Goal: Task Accomplishment & Management: Manage account settings

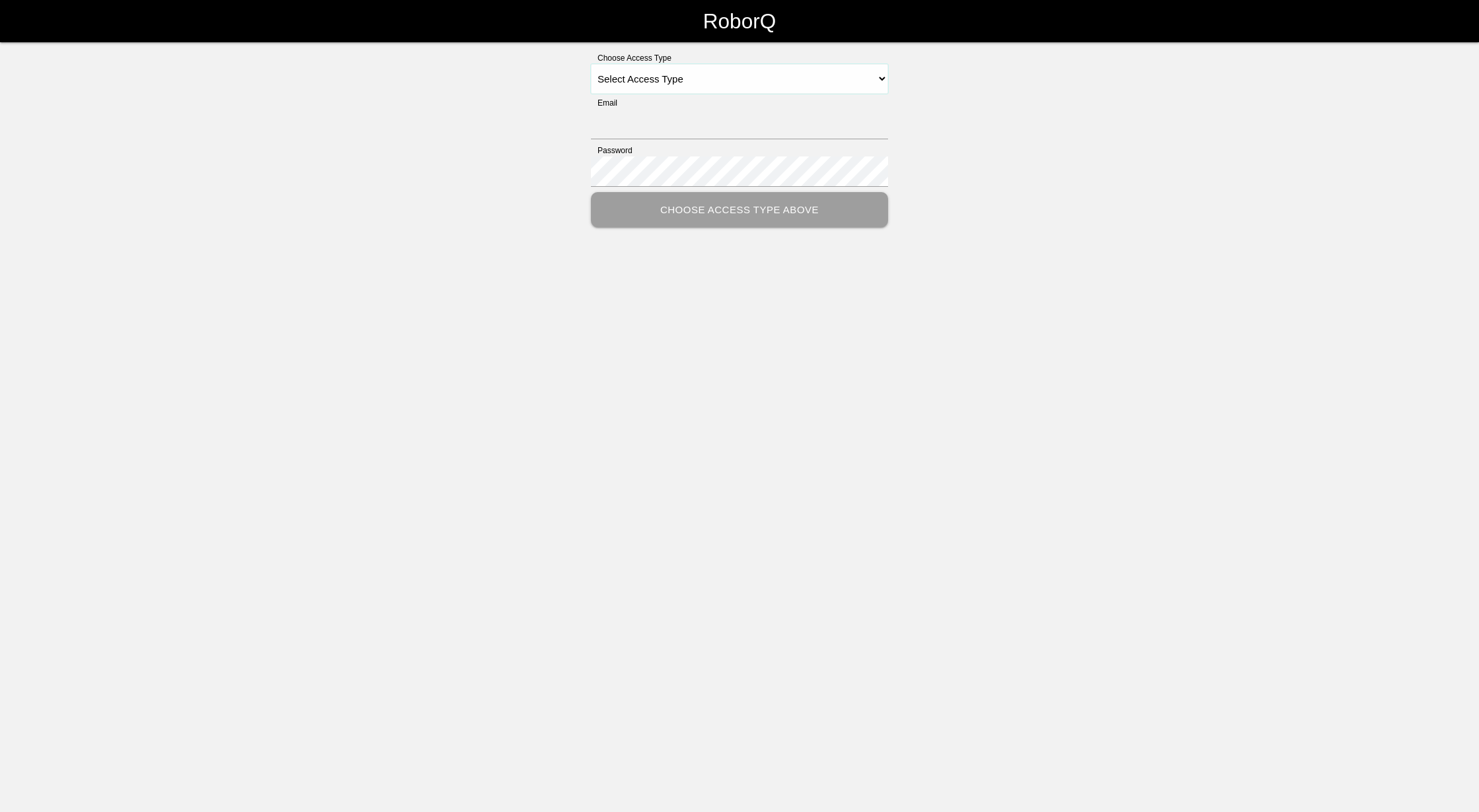
click at [833, 79] on select "Select Access Type Admin Customer Supervisor Worker" at bounding box center [740, 79] width 297 height 30
select select "Admin"
click at [591, 64] on select "Select Access Type Admin Customer Supervisor Worker" at bounding box center [740, 79] width 297 height 30
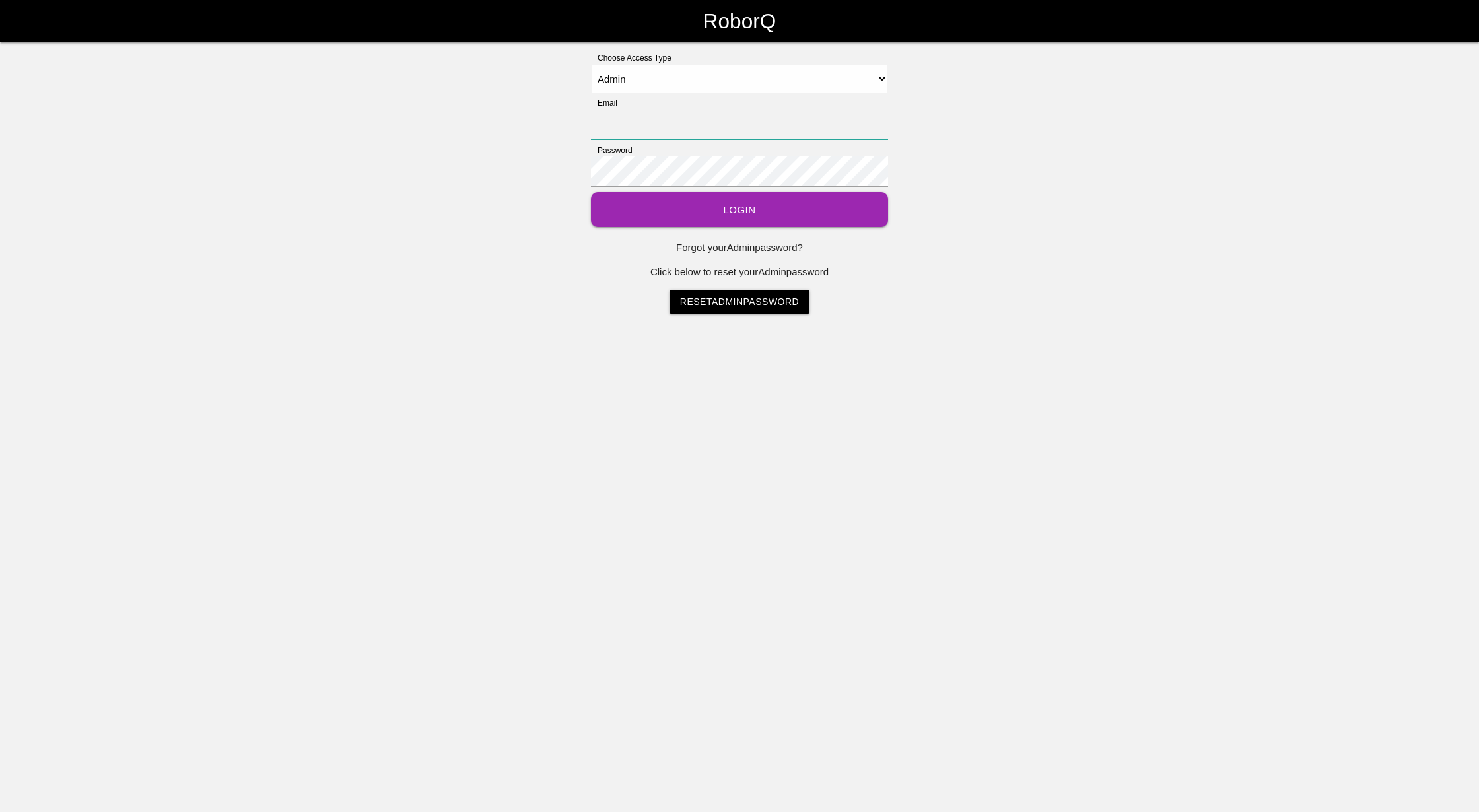
click at [730, 120] on input "Email" at bounding box center [740, 124] width 297 height 31
type input "[EMAIL_ADDRESS][DOMAIN_NAME]"
click at [591, 192] on button "Login" at bounding box center [740, 210] width 297 height 35
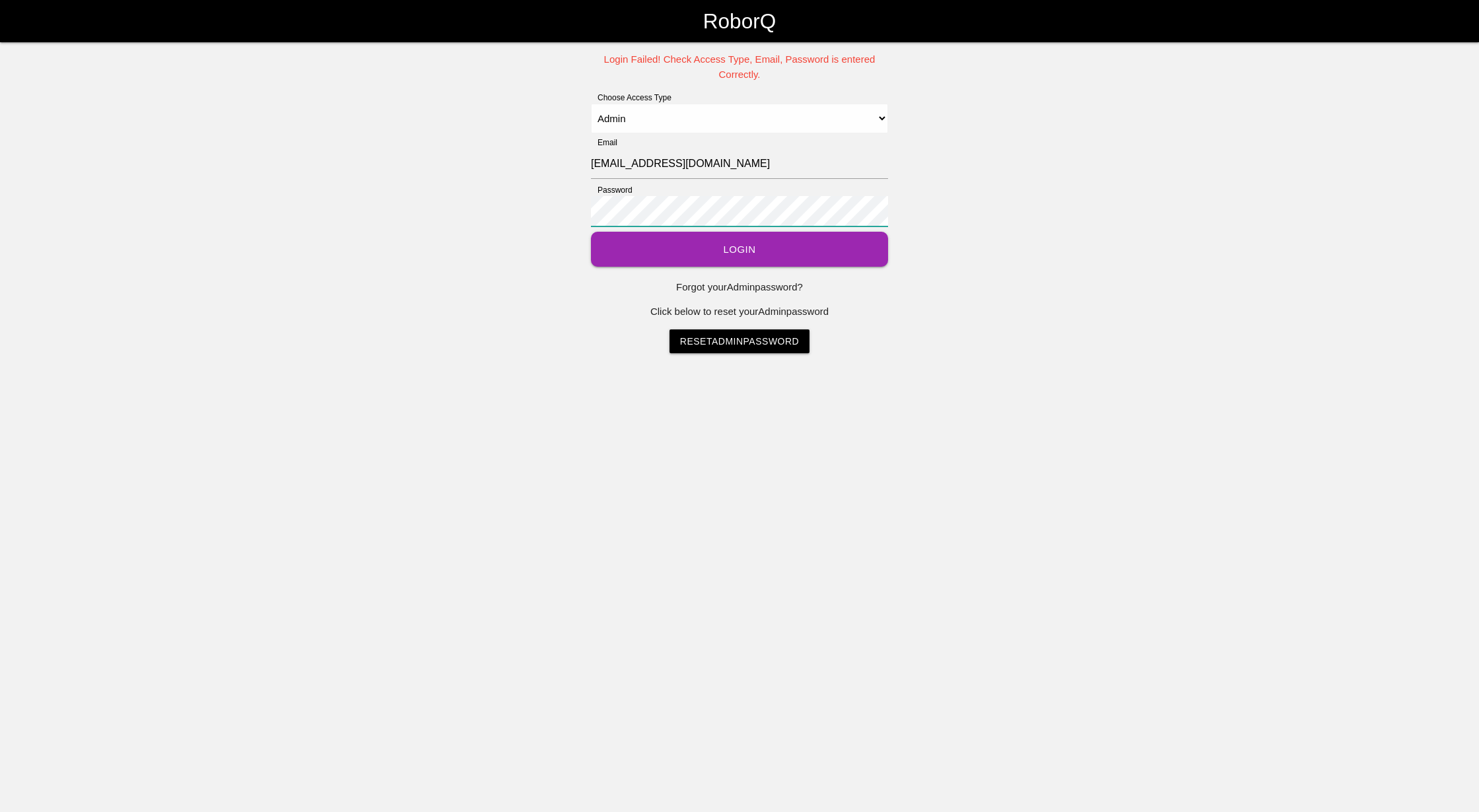
click at [355, 225] on div "Login Failed! Check Access Type, Email, Password is entered Correctly. Choose A…" at bounding box center [740, 202] width 1479 height 301
click at [591, 231] on button "Login" at bounding box center [740, 249] width 297 height 35
click at [428, 193] on div "Login Failed! Check Access Type, Email, Password is entered Correctly. Choose A…" at bounding box center [740, 202] width 1479 height 301
click at [591, 231] on button "Login" at bounding box center [740, 249] width 297 height 35
click at [482, 199] on div "Login Failed! Check Access Type, Email, Password is entered Correctly. Choose A…" at bounding box center [740, 202] width 1479 height 301
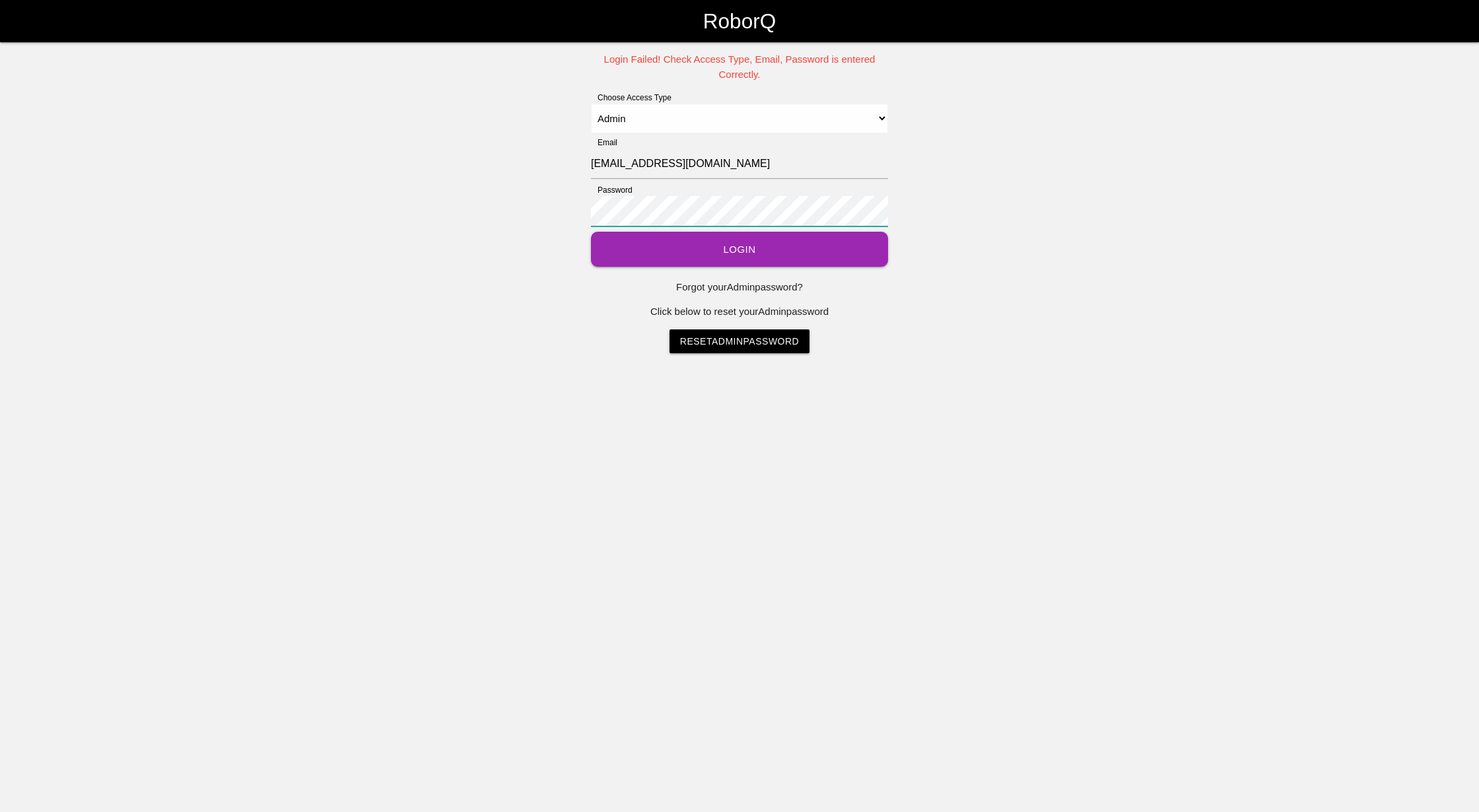
click at [591, 231] on button "Login" at bounding box center [740, 249] width 297 height 35
click at [271, 170] on div "Login Failed! Check Access Type, Email, Password is entered Correctly. Choose A…" at bounding box center [740, 202] width 1479 height 301
click at [880, 119] on select "Select Access Type Admin Customer Supervisor Worker" at bounding box center [740, 118] width 297 height 30
select select "Supervisor"
click at [591, 103] on select "Select Access Type Admin Customer Supervisor Worker" at bounding box center [740, 118] width 297 height 30
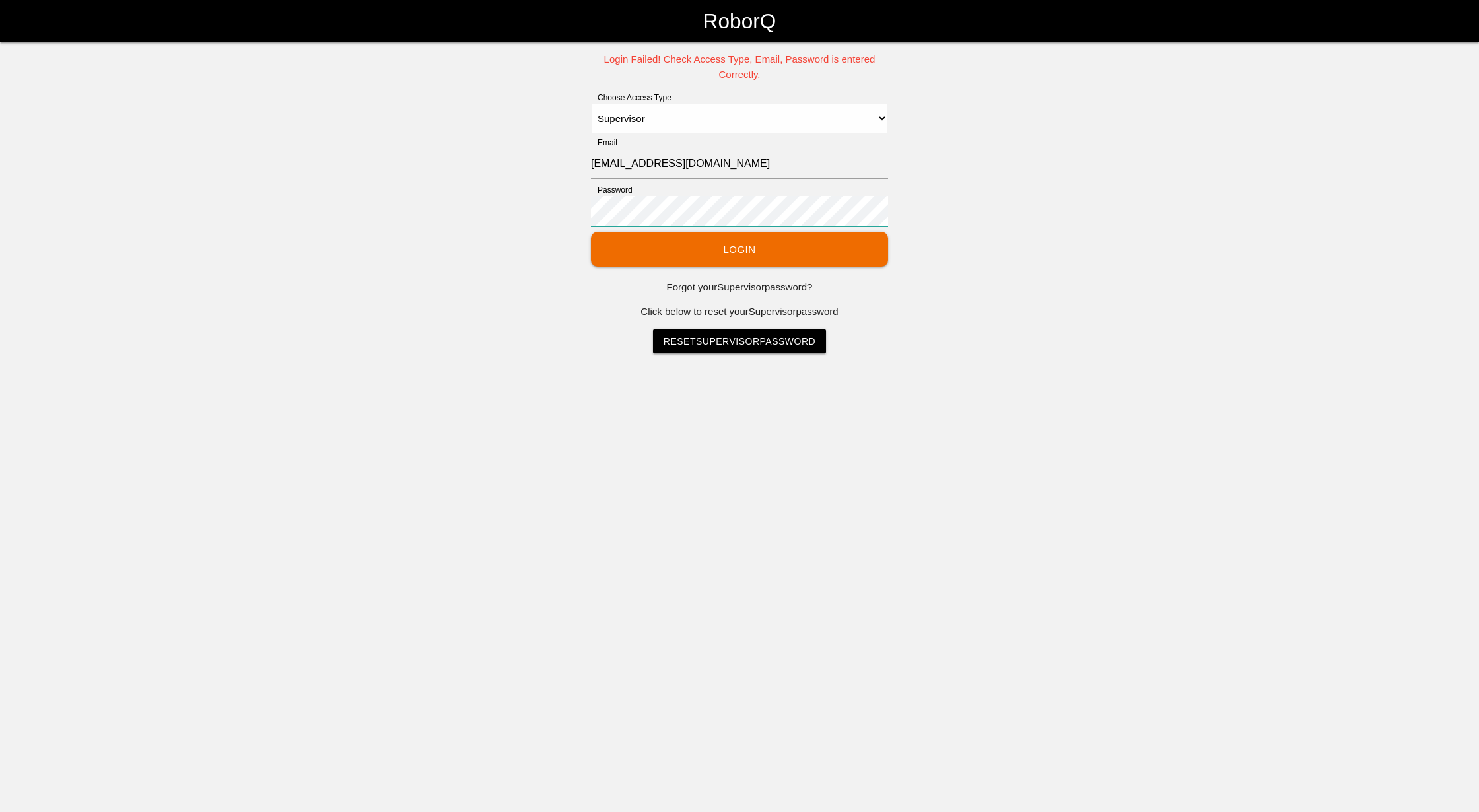
click at [591, 231] on button "Login" at bounding box center [740, 249] width 297 height 35
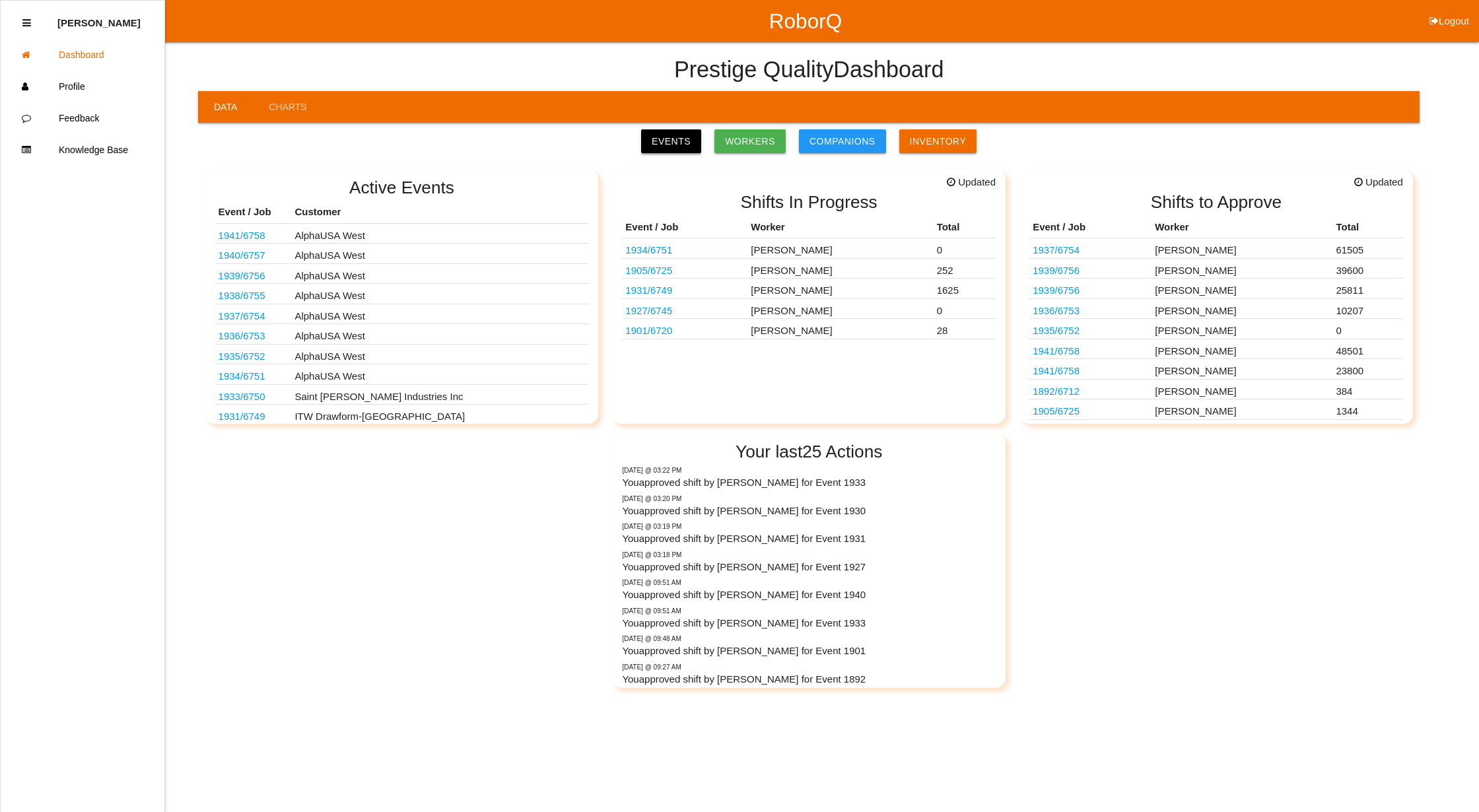
click at [669, 136] on link "Events" at bounding box center [671, 141] width 60 height 24
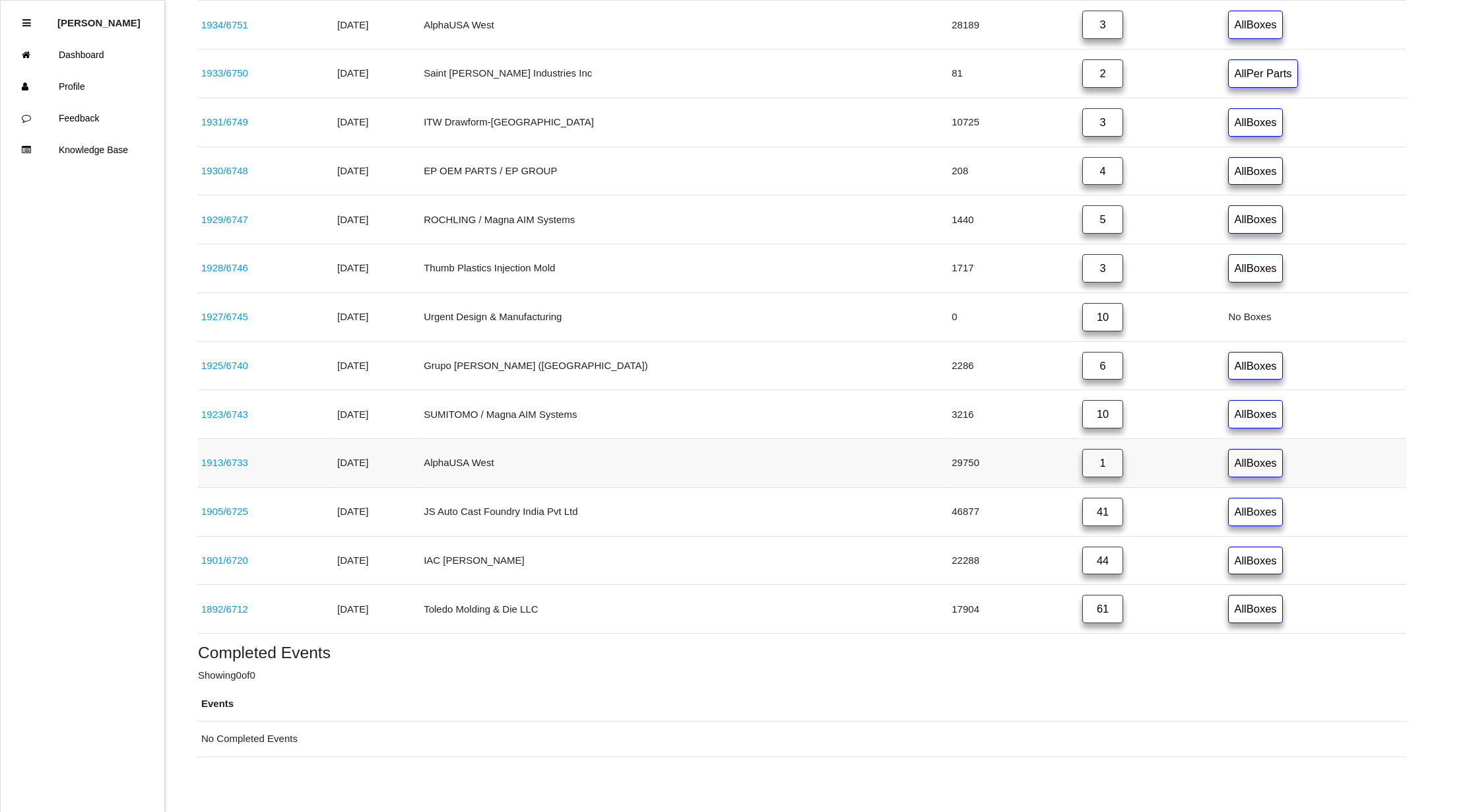
scroll to position [626, 0]
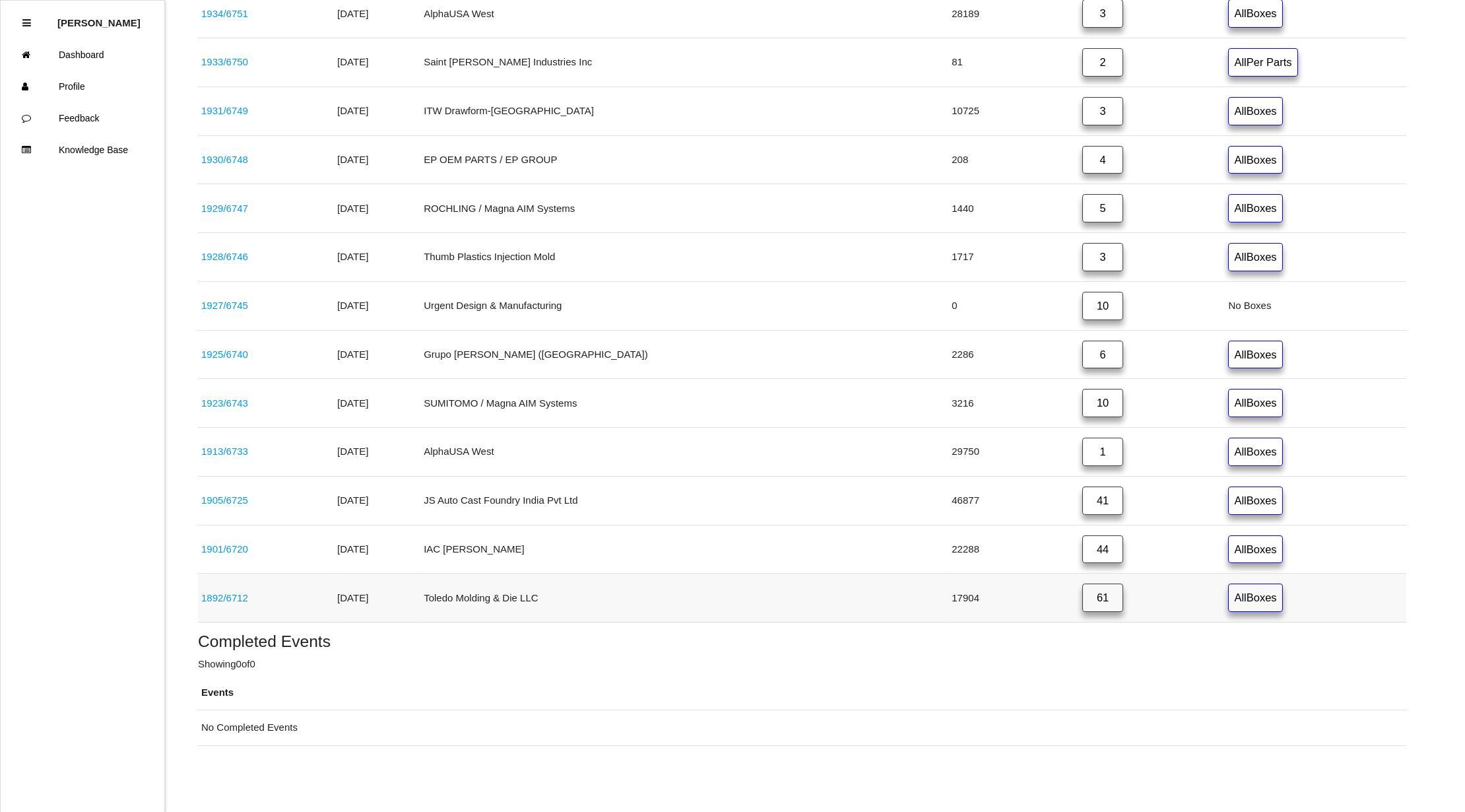
click at [1083, 598] on link "61" at bounding box center [1103, 597] width 41 height 28
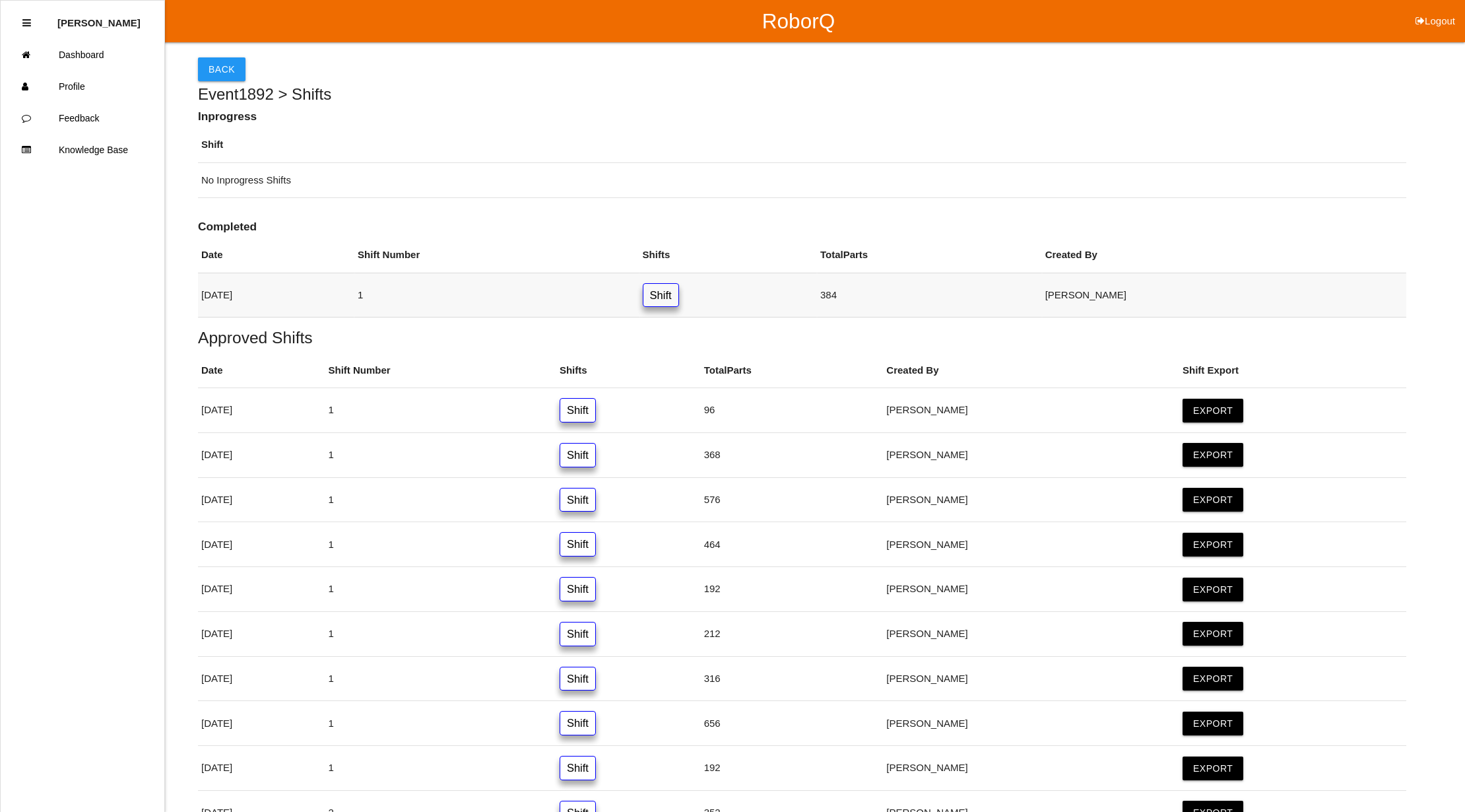
click at [679, 296] on link "Shift" at bounding box center [660, 296] width 36 height 25
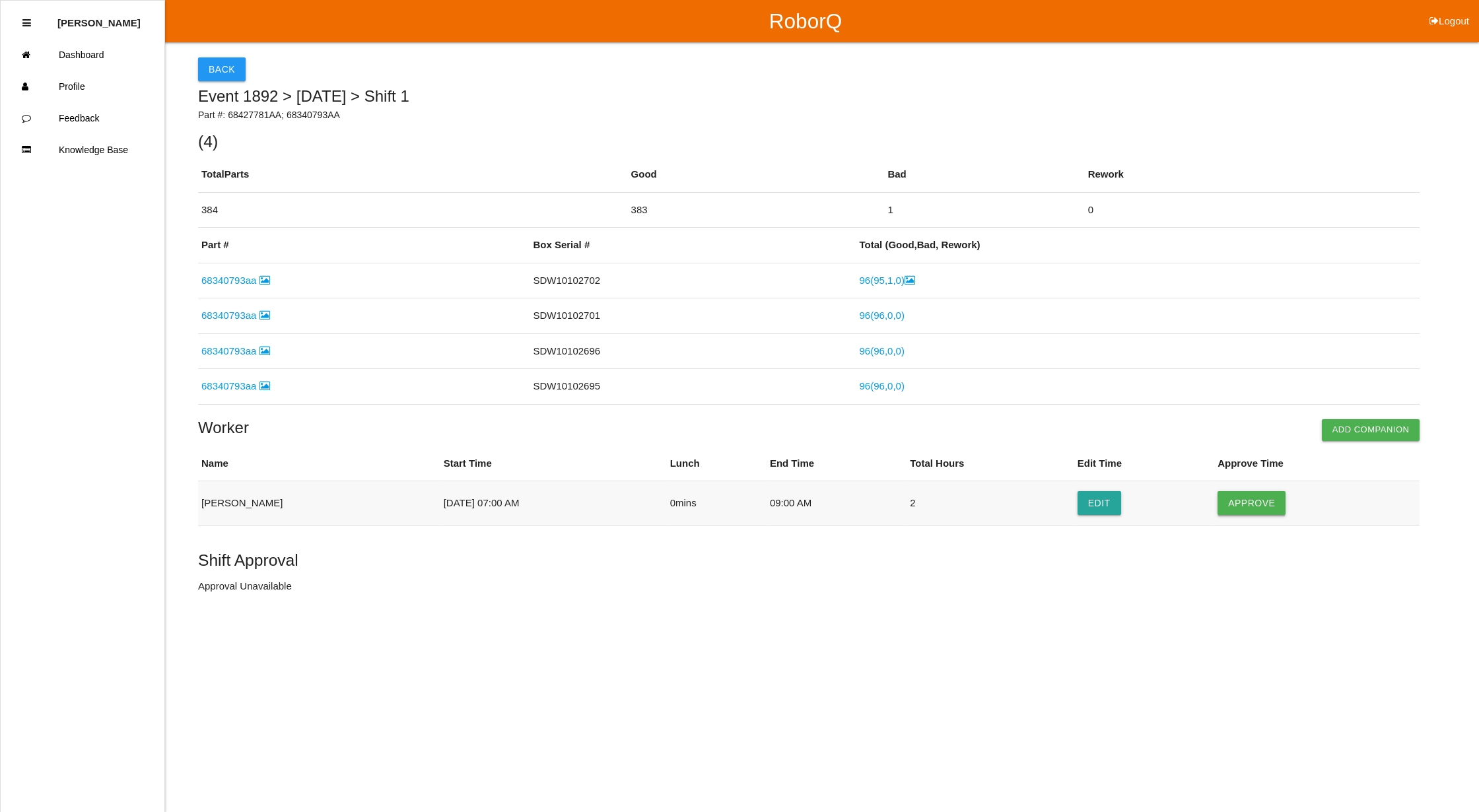
click at [1247, 499] on button "Approve" at bounding box center [1251, 503] width 68 height 24
click at [251, 592] on button "Approve Shift" at bounding box center [248, 587] width 100 height 24
click at [225, 71] on button "Back" at bounding box center [221, 69] width 48 height 24
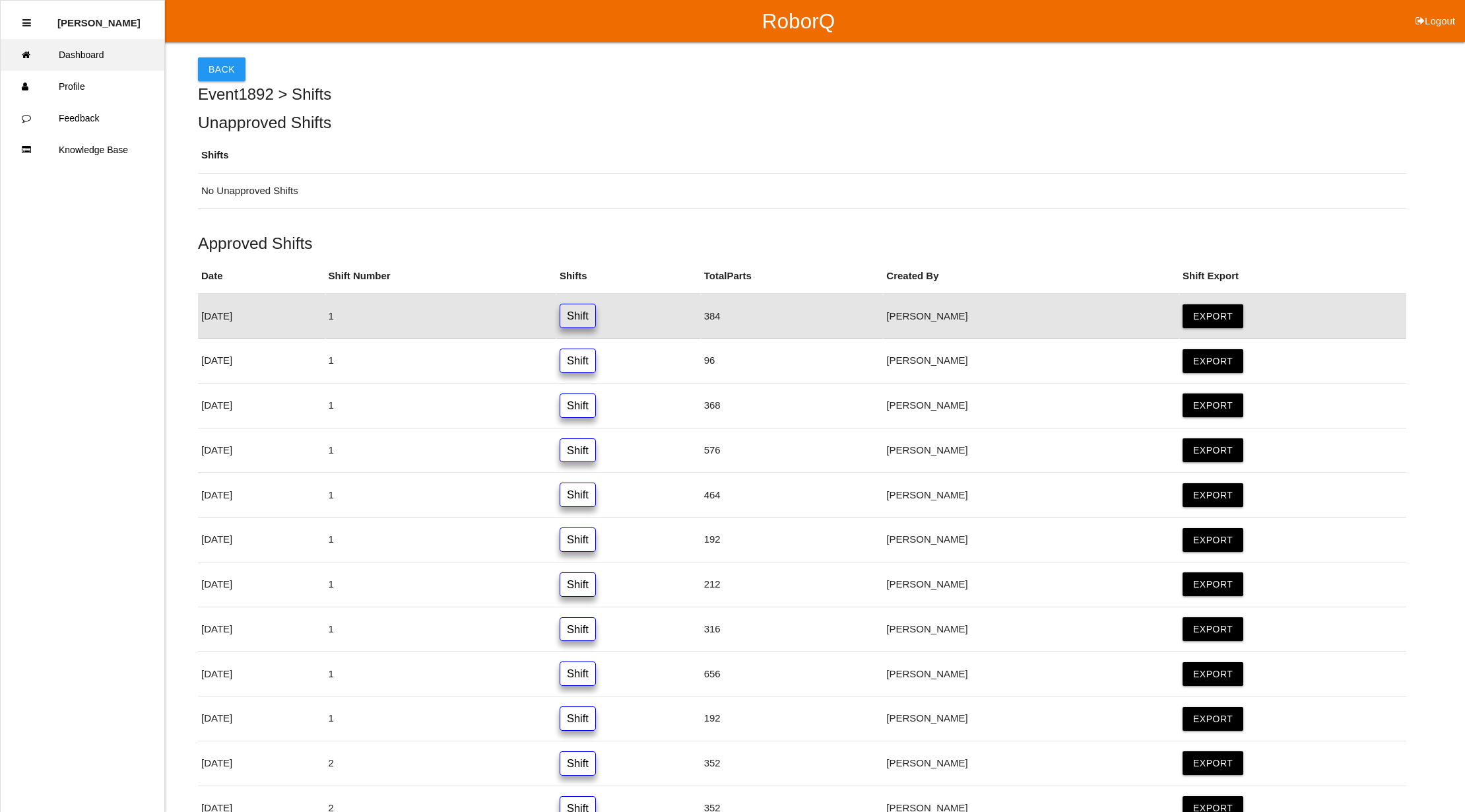
click at [95, 51] on link "Dashboard" at bounding box center [83, 54] width 164 height 31
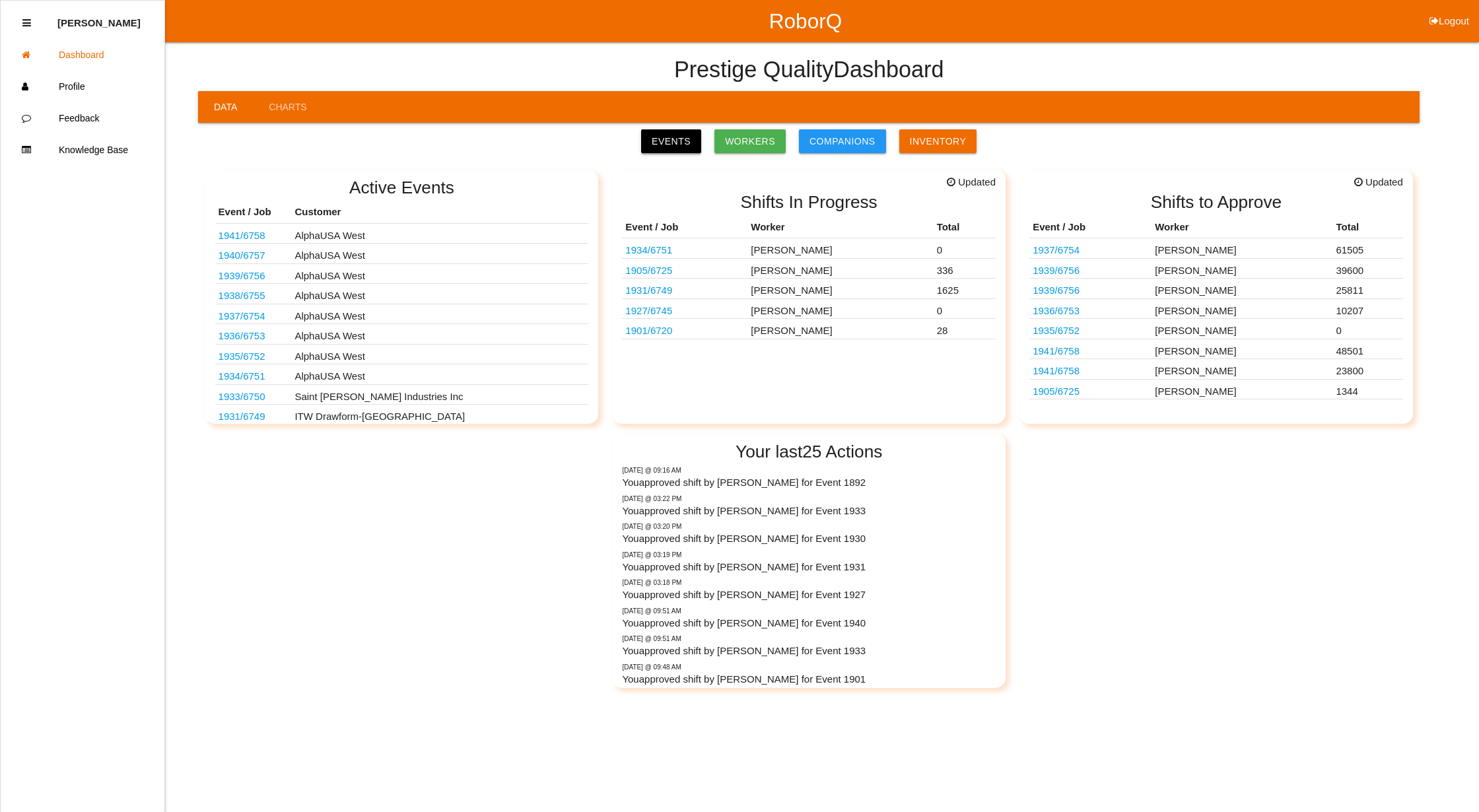
click at [683, 146] on link "Events" at bounding box center [671, 141] width 60 height 24
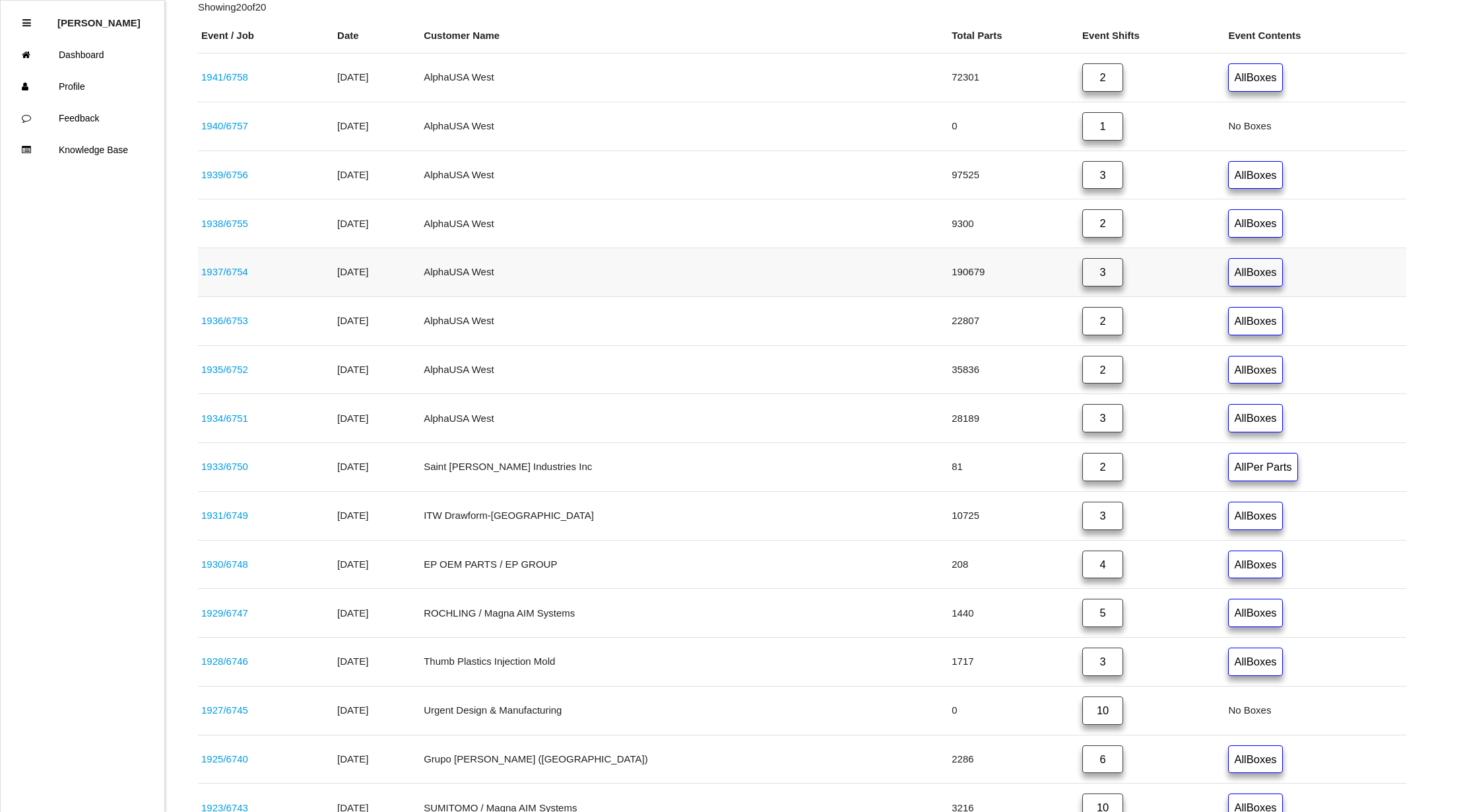
scroll to position [528, 0]
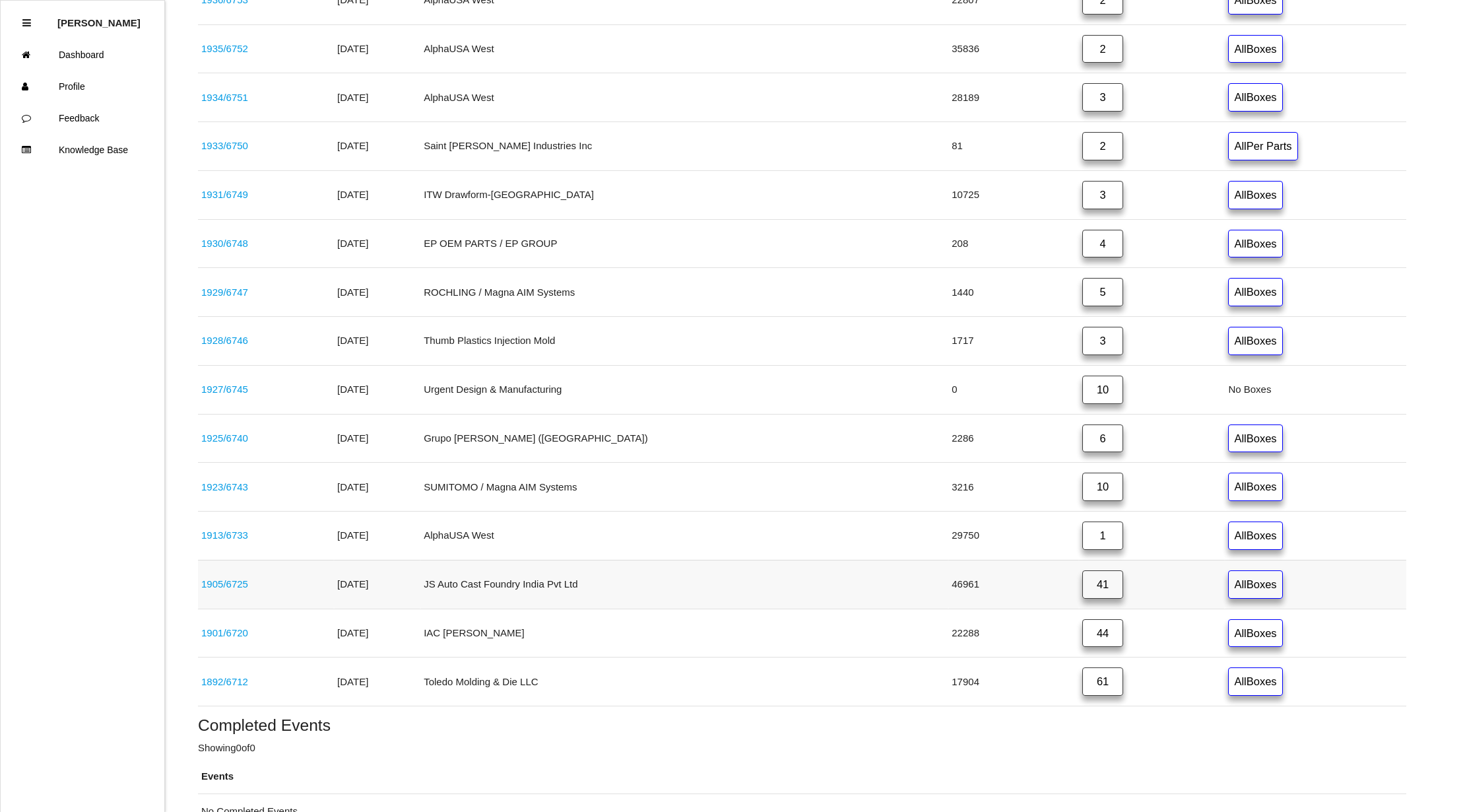
click at [1083, 598] on link "41" at bounding box center [1103, 584] width 41 height 28
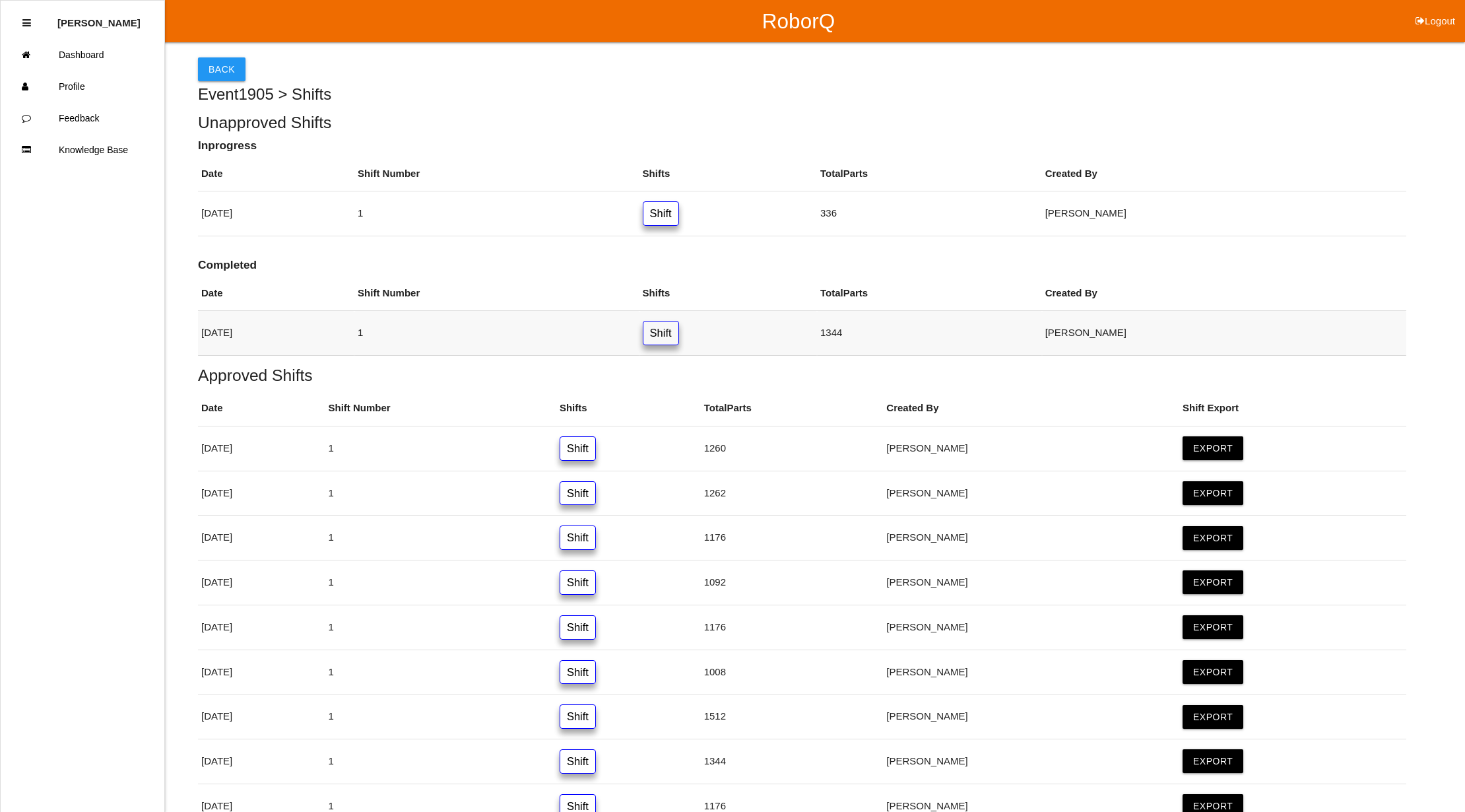
click at [679, 338] on link "Shift" at bounding box center [660, 333] width 36 height 25
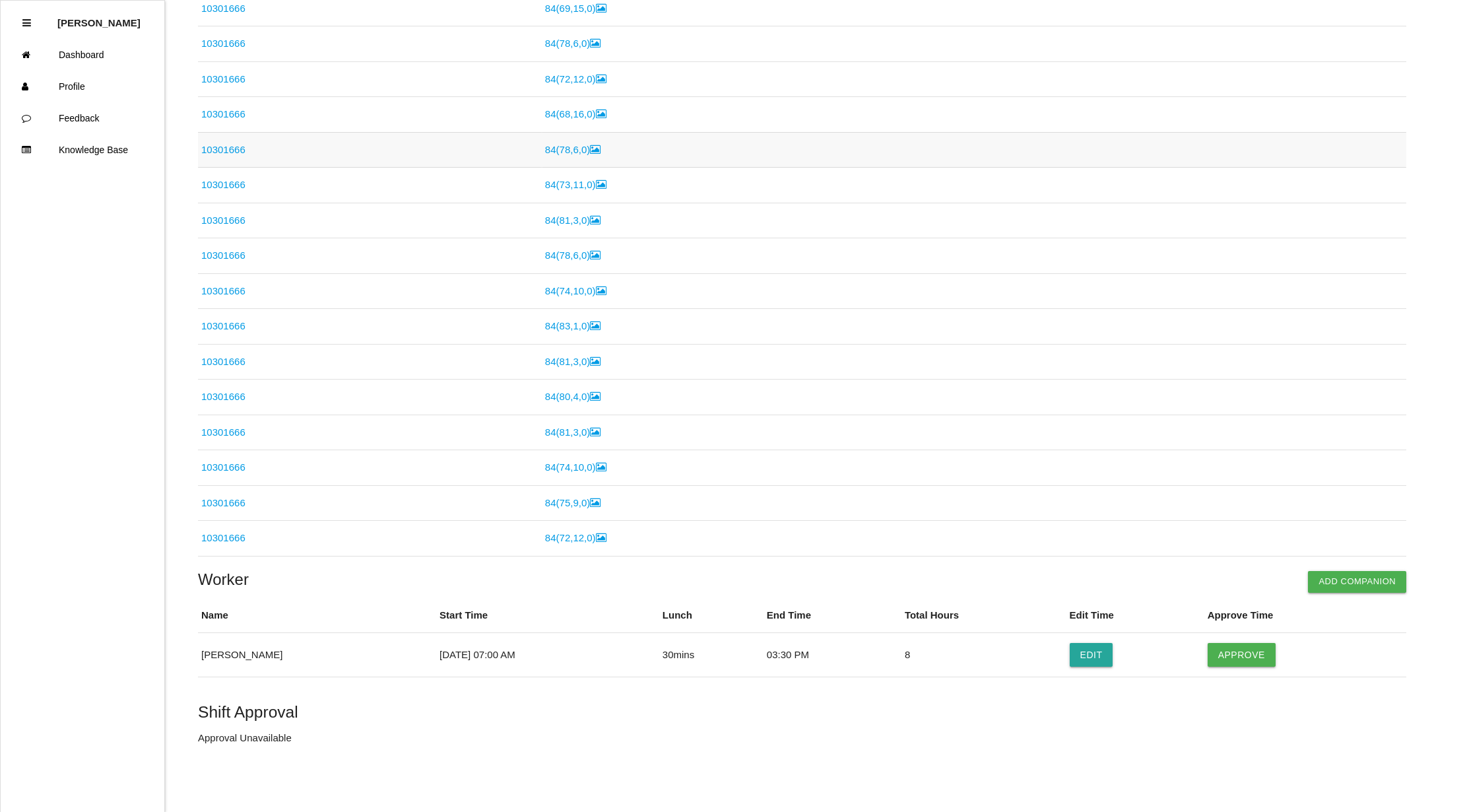
scroll to position [275, 0]
click at [1246, 655] on button "Approve" at bounding box center [1241, 654] width 68 height 24
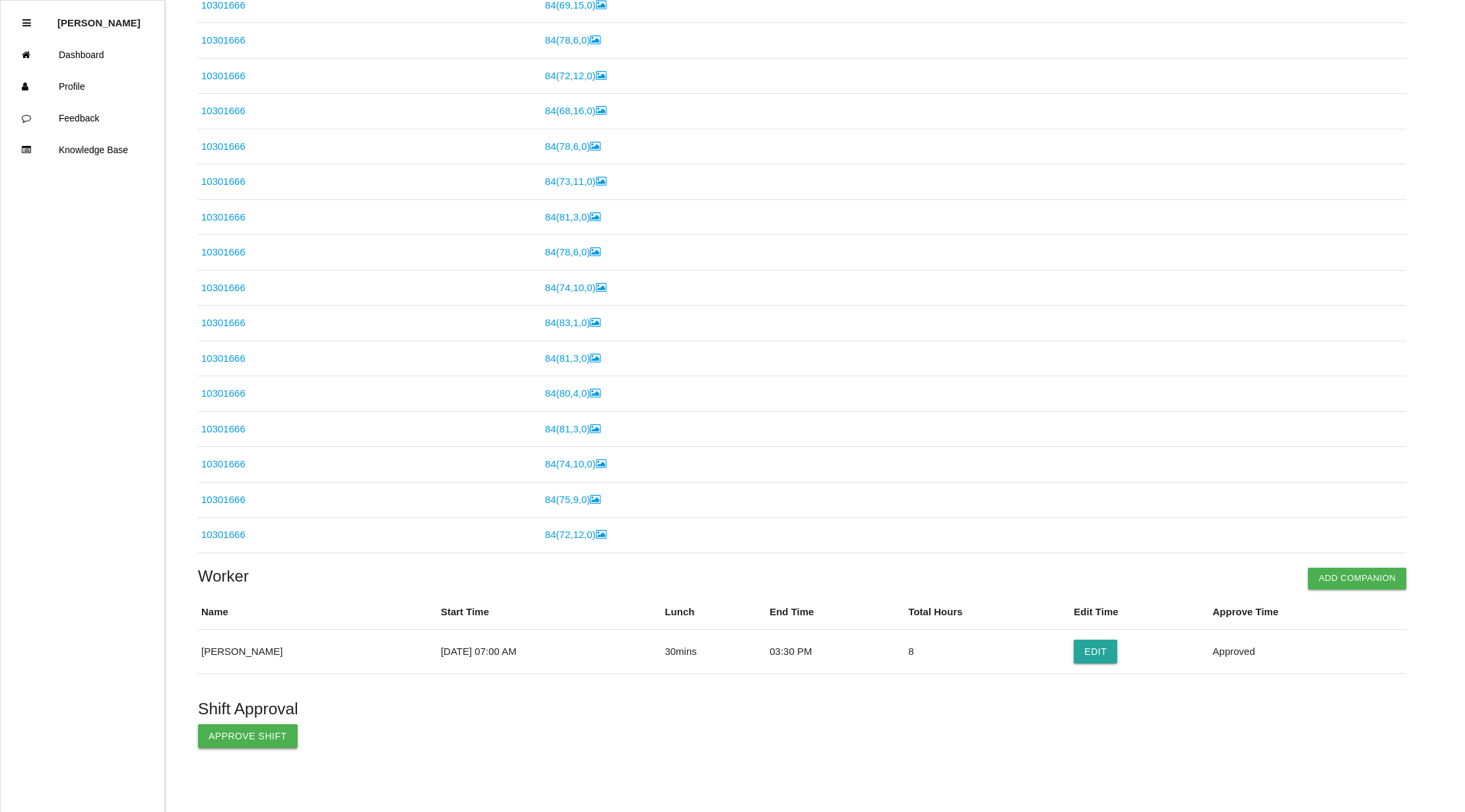
click at [226, 739] on button "Approve Shift" at bounding box center [247, 735] width 100 height 24
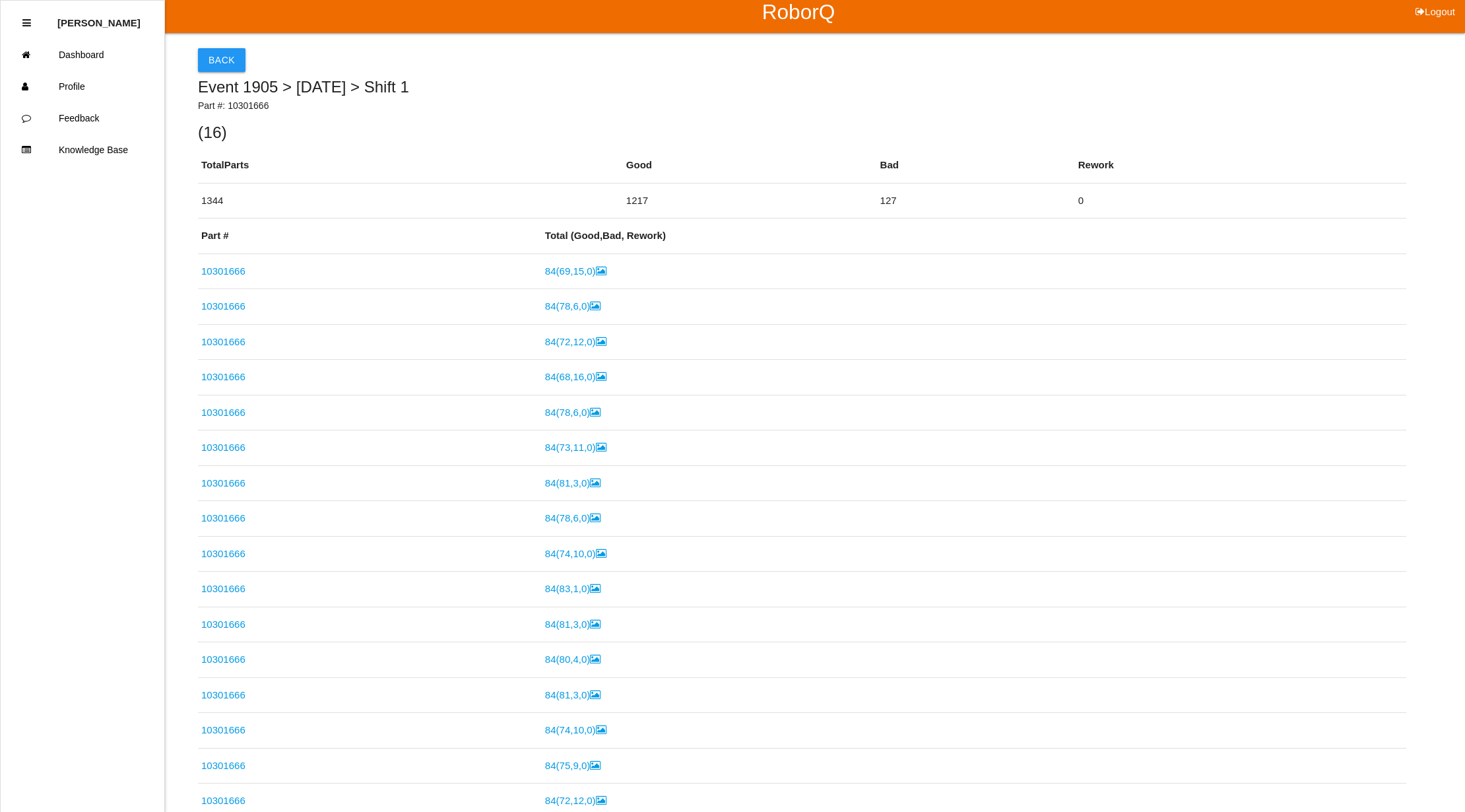
scroll to position [0, 0]
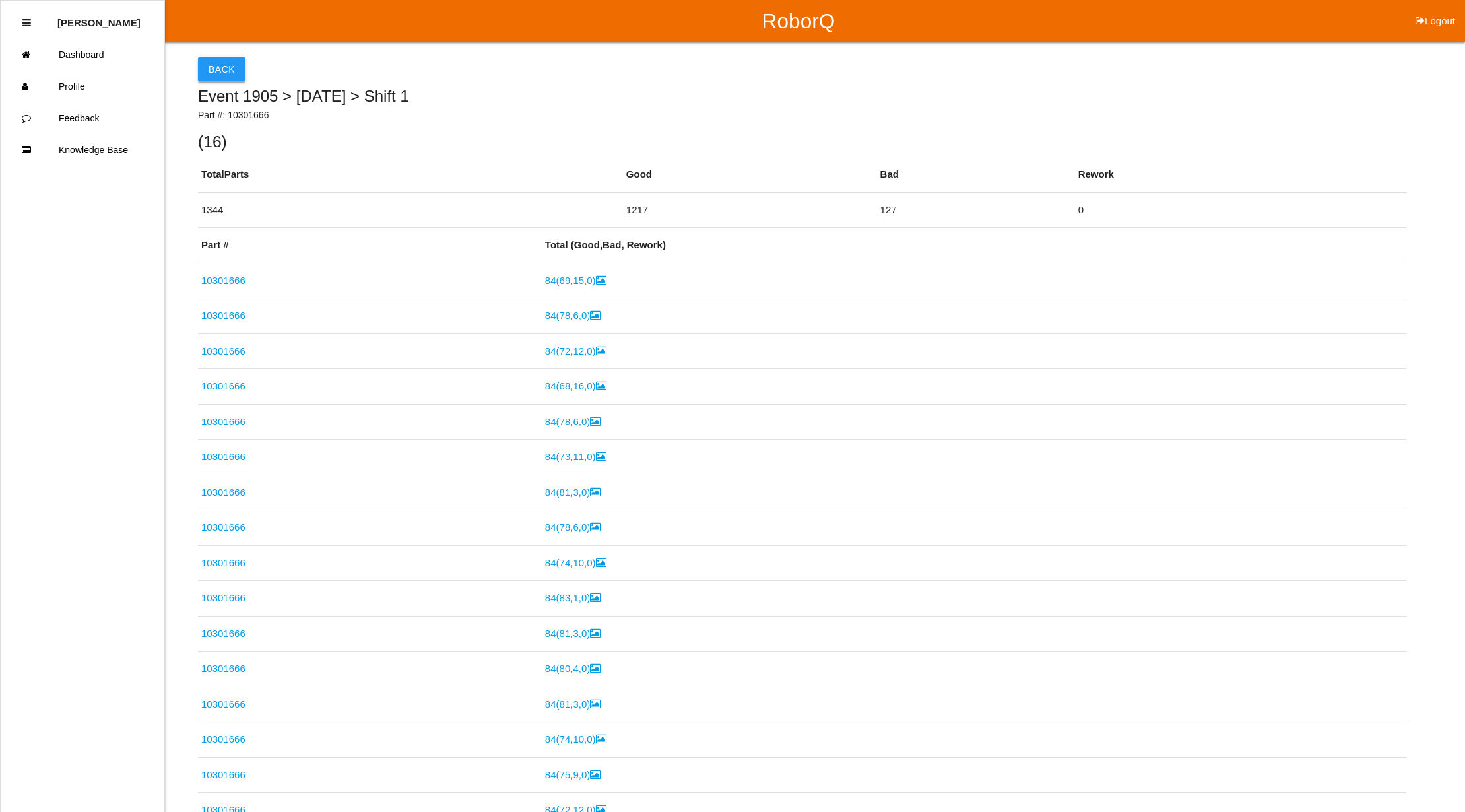
click at [225, 70] on button "Back" at bounding box center [221, 69] width 48 height 24
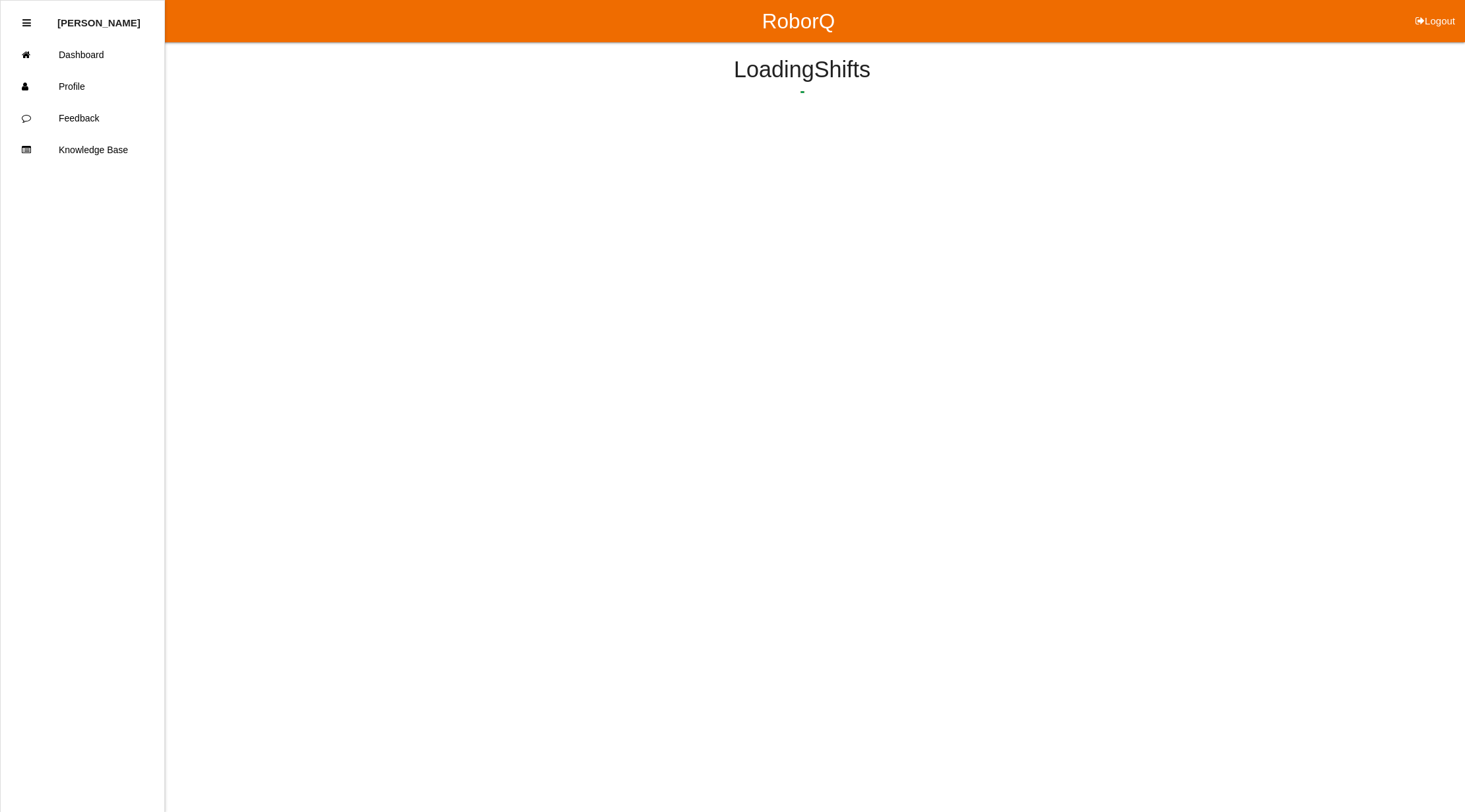
scroll to position [34, 0]
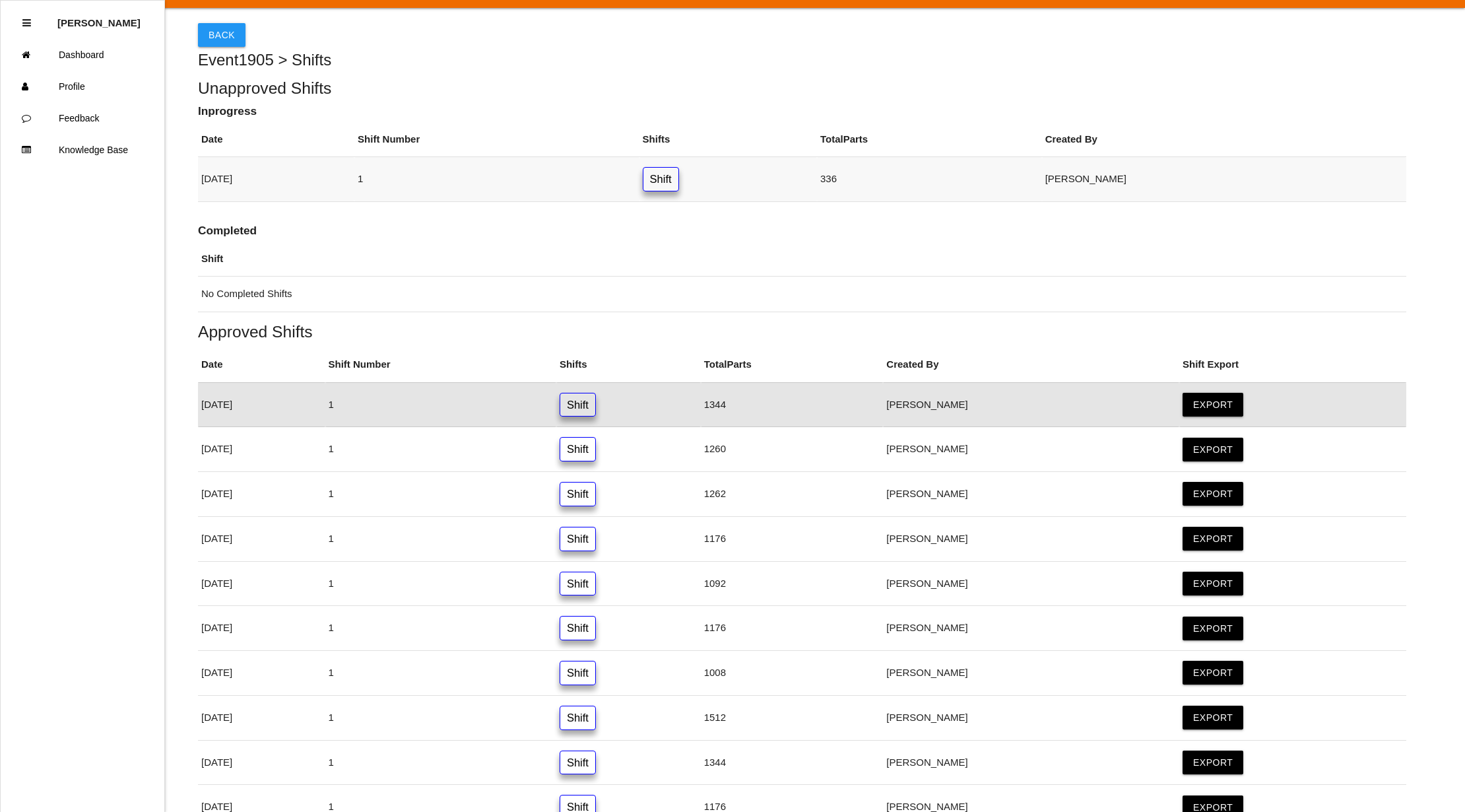
click at [679, 183] on link "Shift" at bounding box center [660, 179] width 36 height 25
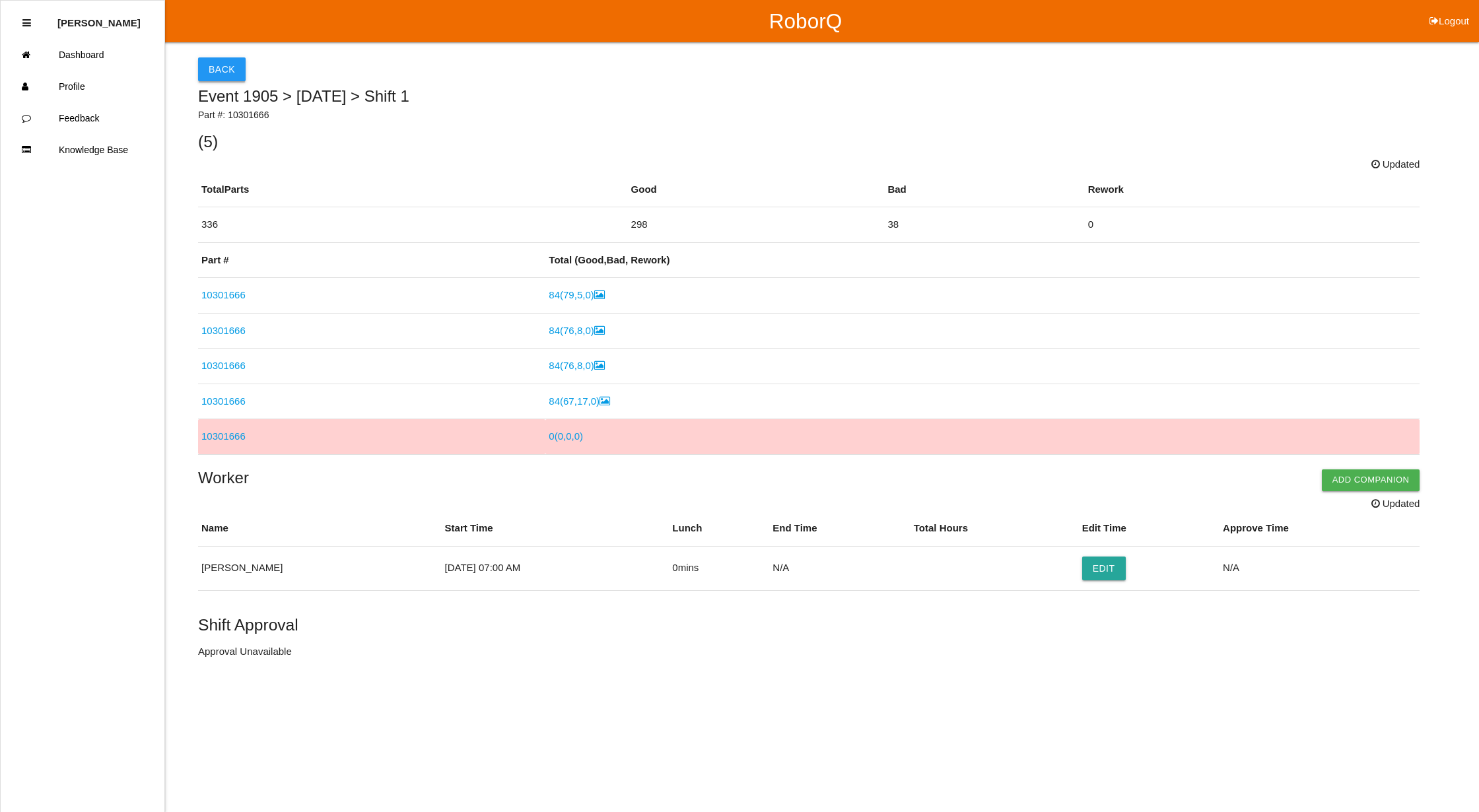
click at [212, 69] on button "Back" at bounding box center [221, 69] width 48 height 24
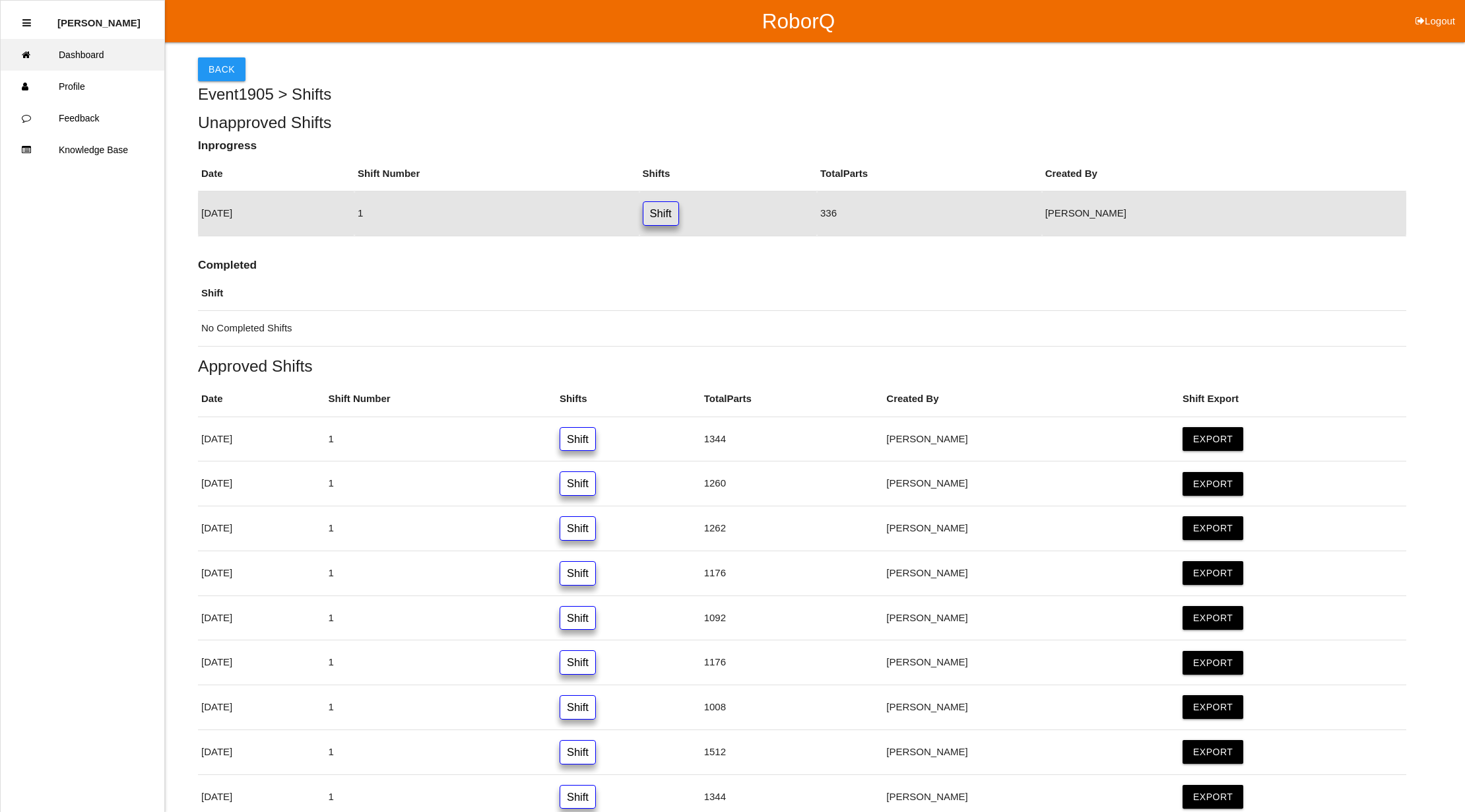
click at [60, 46] on link "Dashboard" at bounding box center [83, 54] width 164 height 31
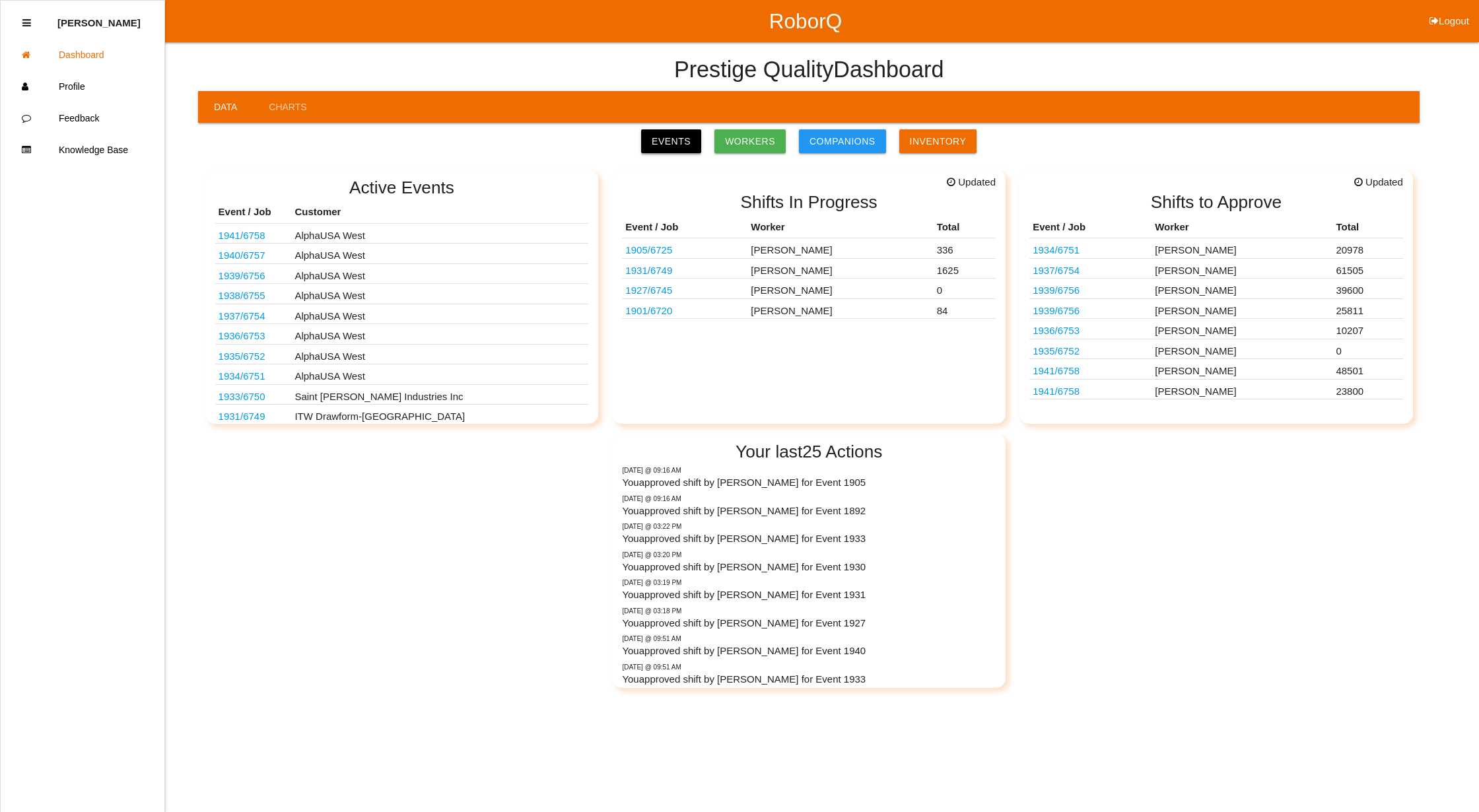
click at [693, 142] on link "Events" at bounding box center [671, 141] width 60 height 24
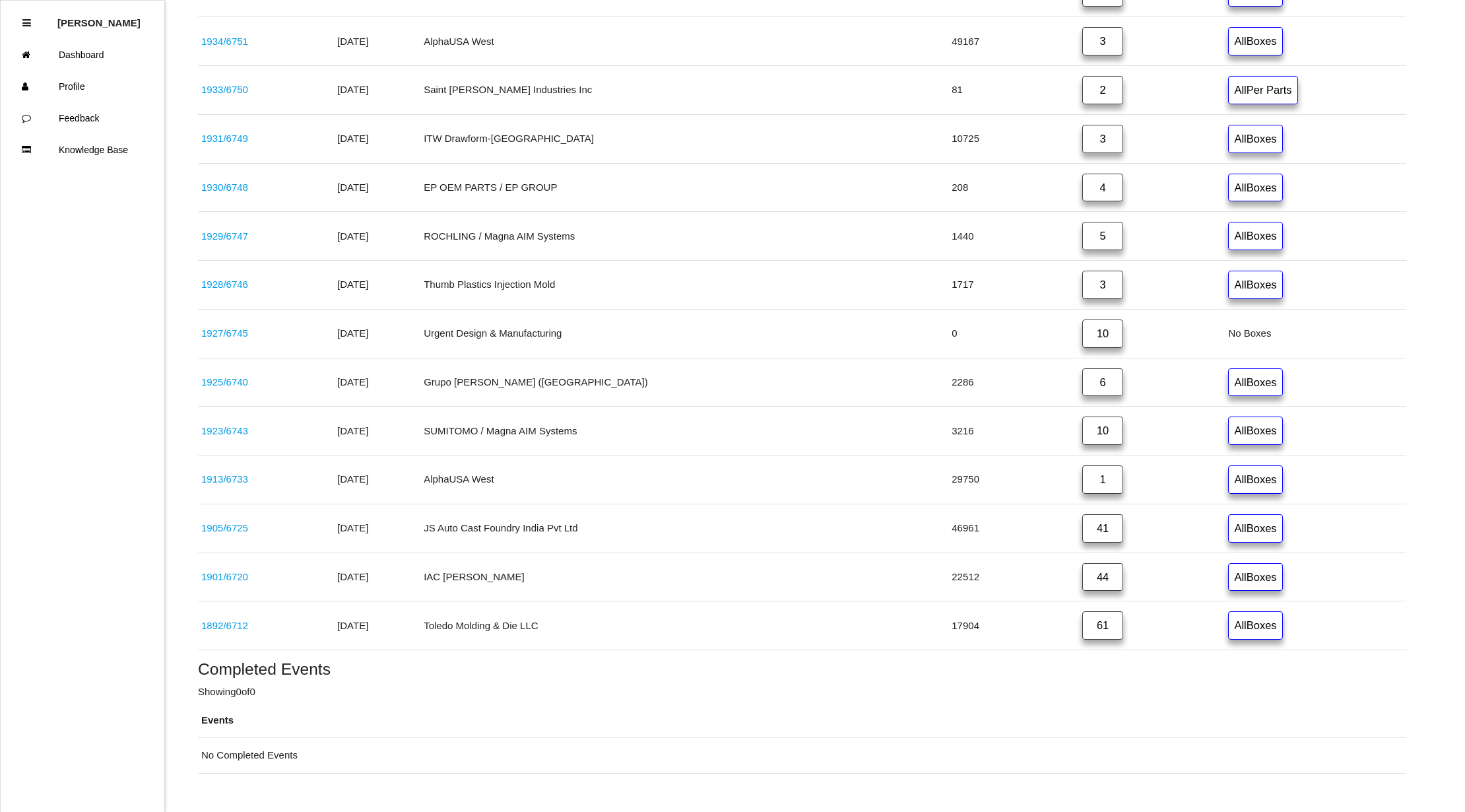
scroll to position [616, 0]
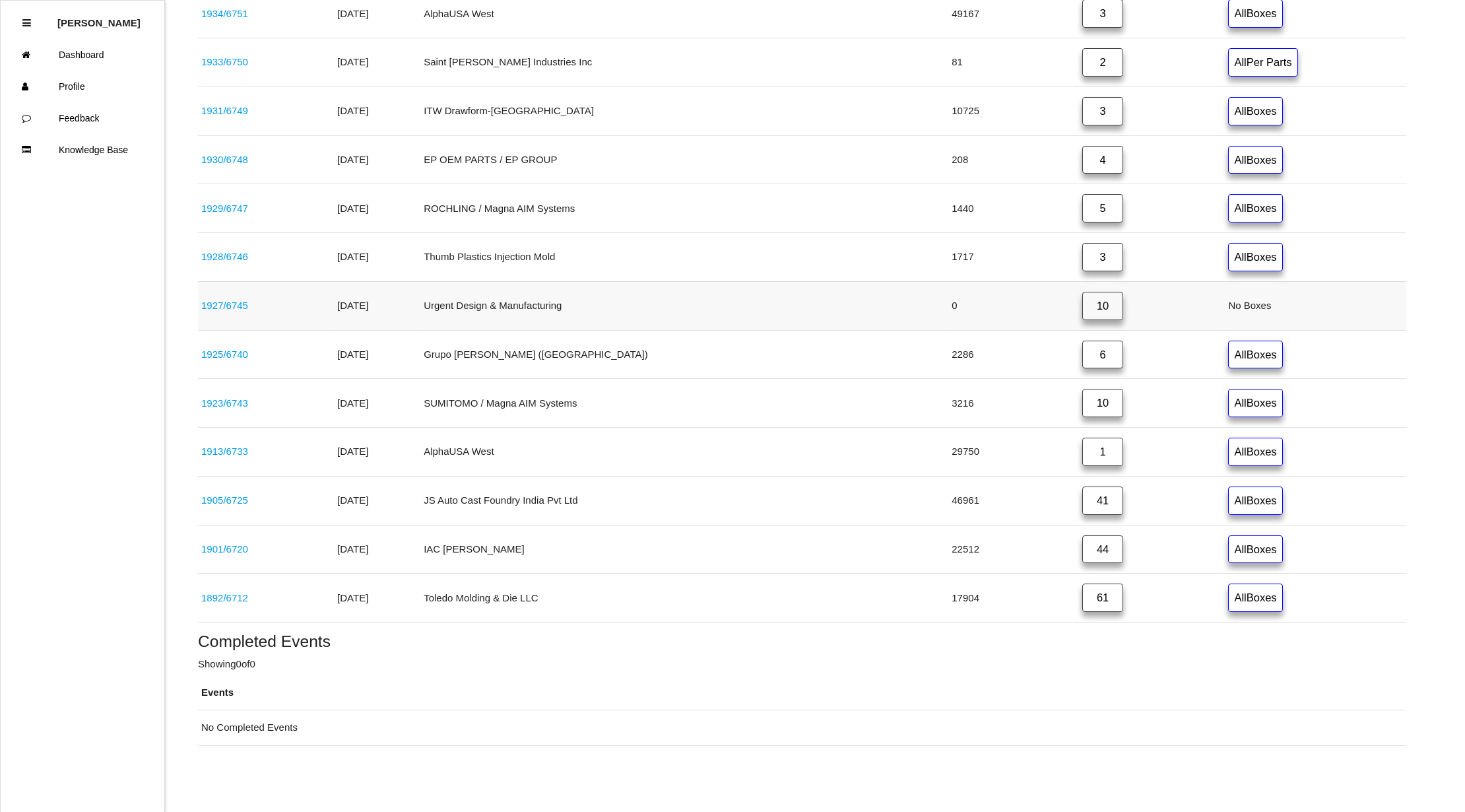
click at [1083, 312] on link "10" at bounding box center [1103, 306] width 41 height 28
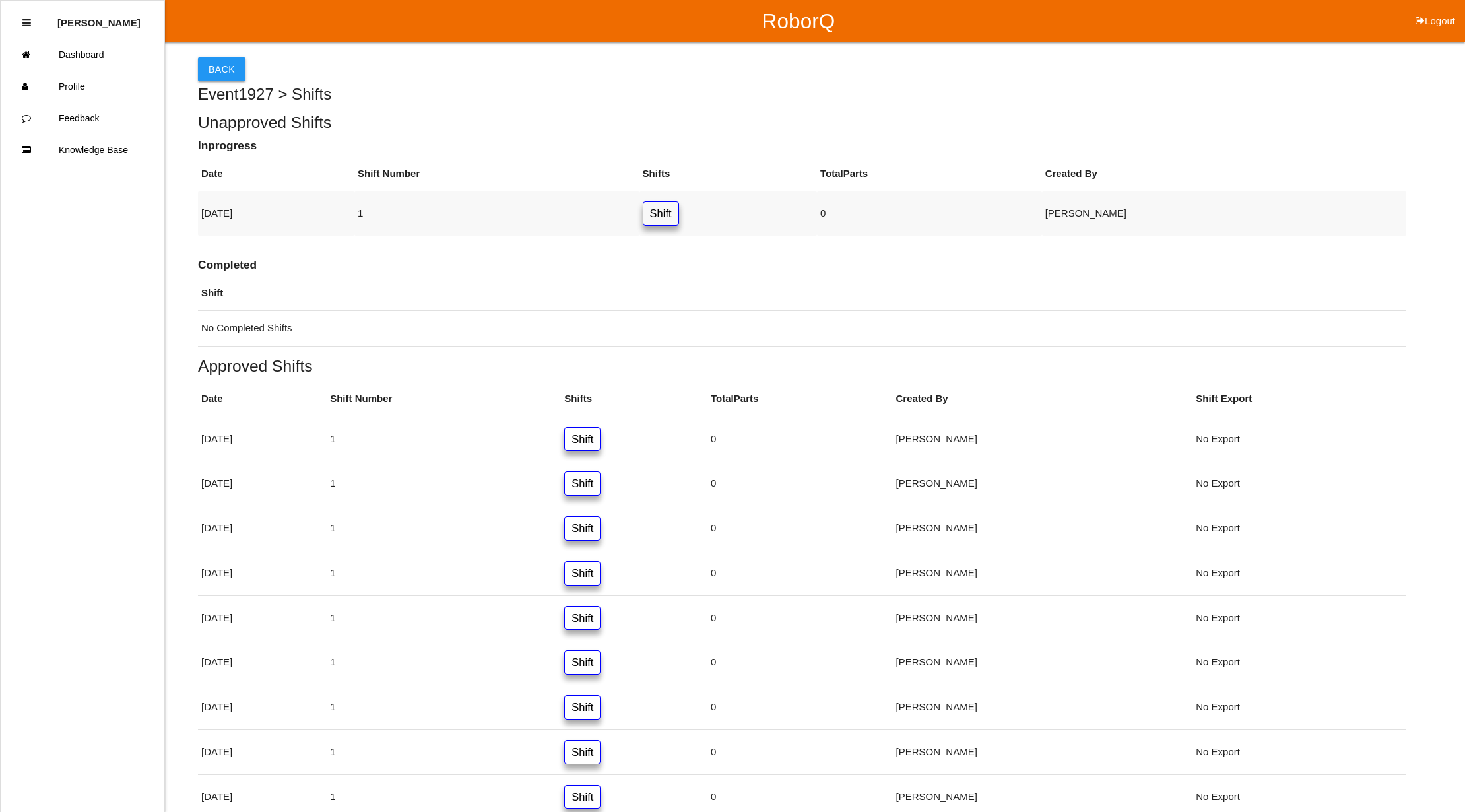
click at [679, 212] on link "Shift" at bounding box center [660, 214] width 36 height 25
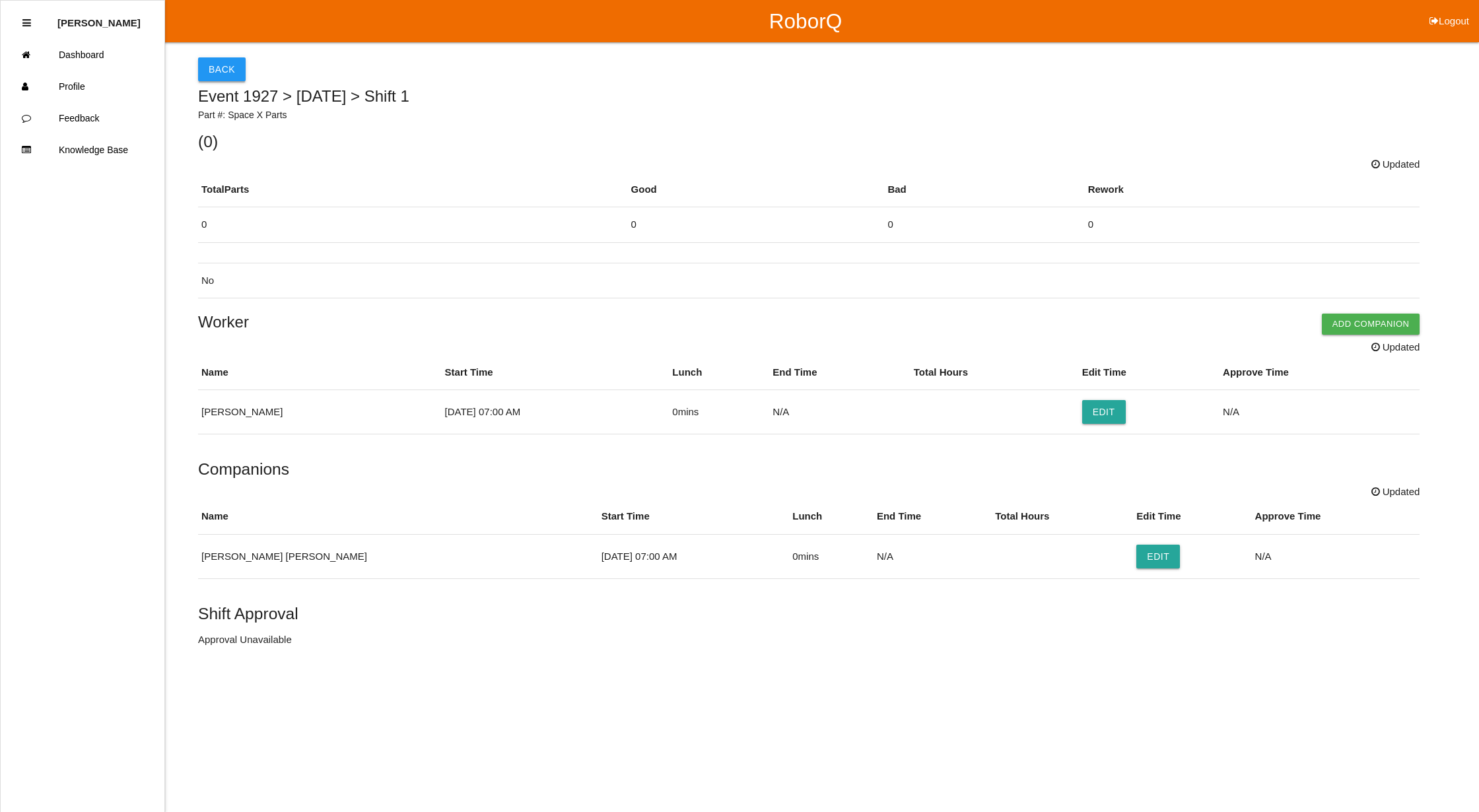
click at [230, 66] on button "Back" at bounding box center [221, 69] width 48 height 24
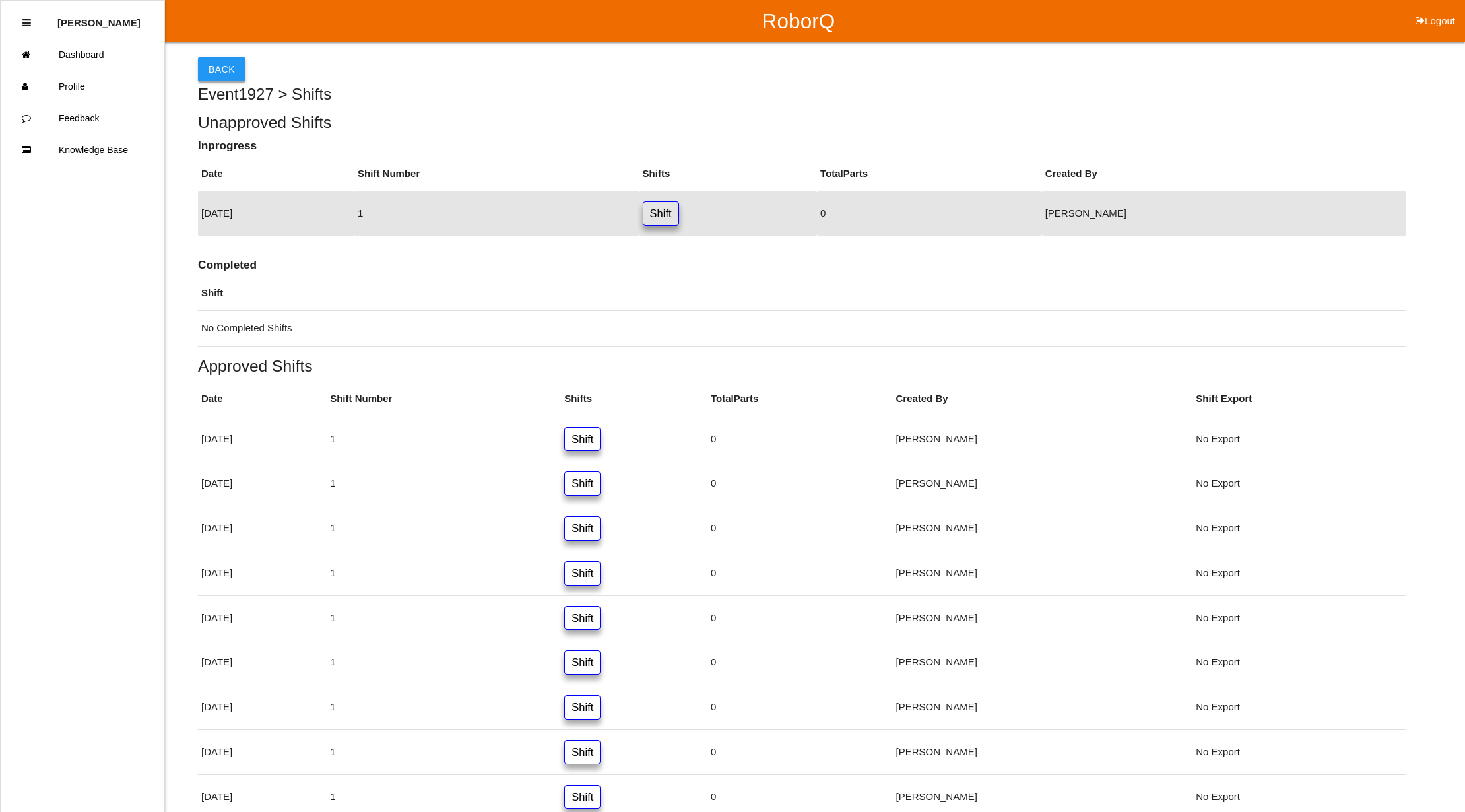
click at [236, 61] on button "Back" at bounding box center [221, 69] width 48 height 24
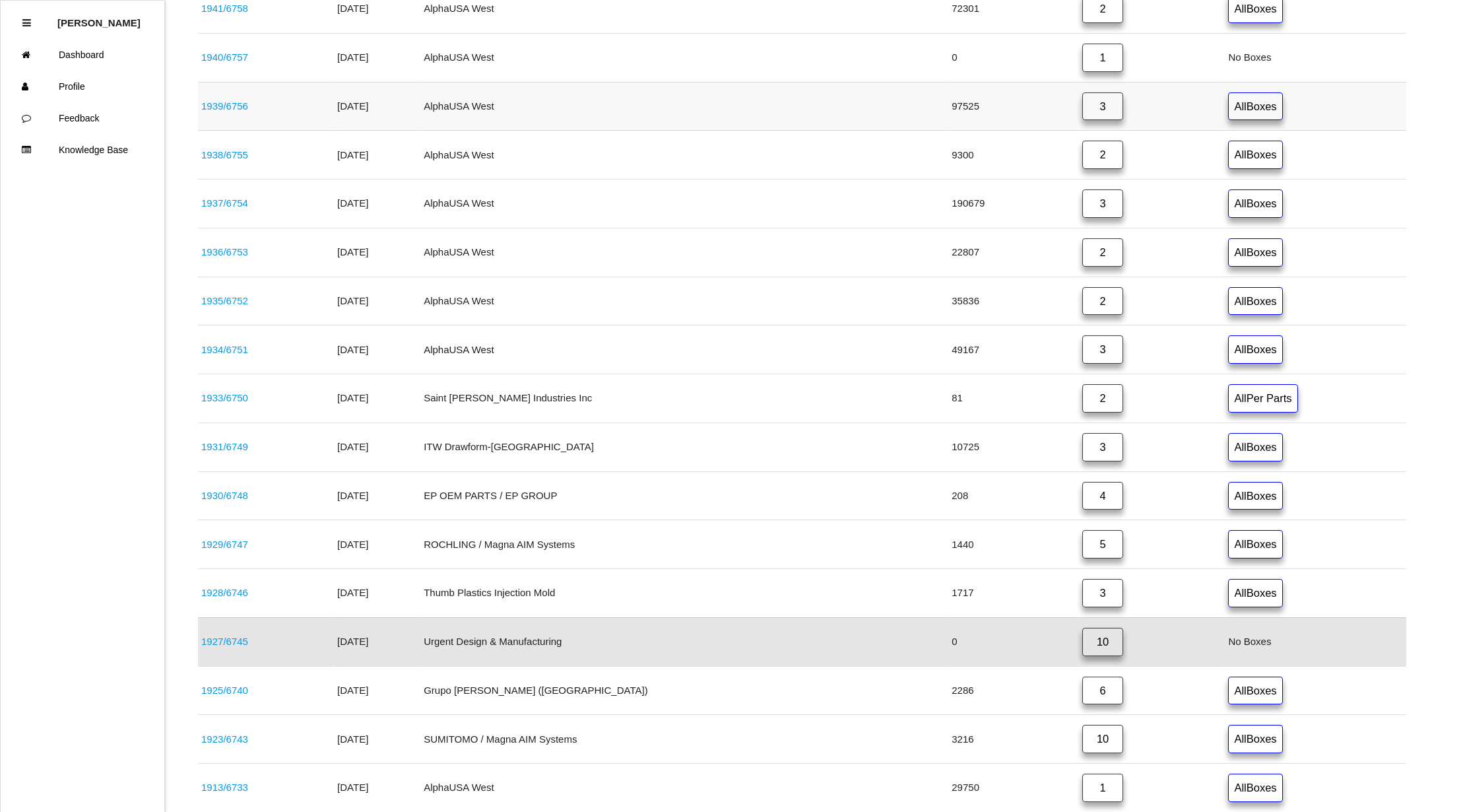
scroll to position [368, 0]
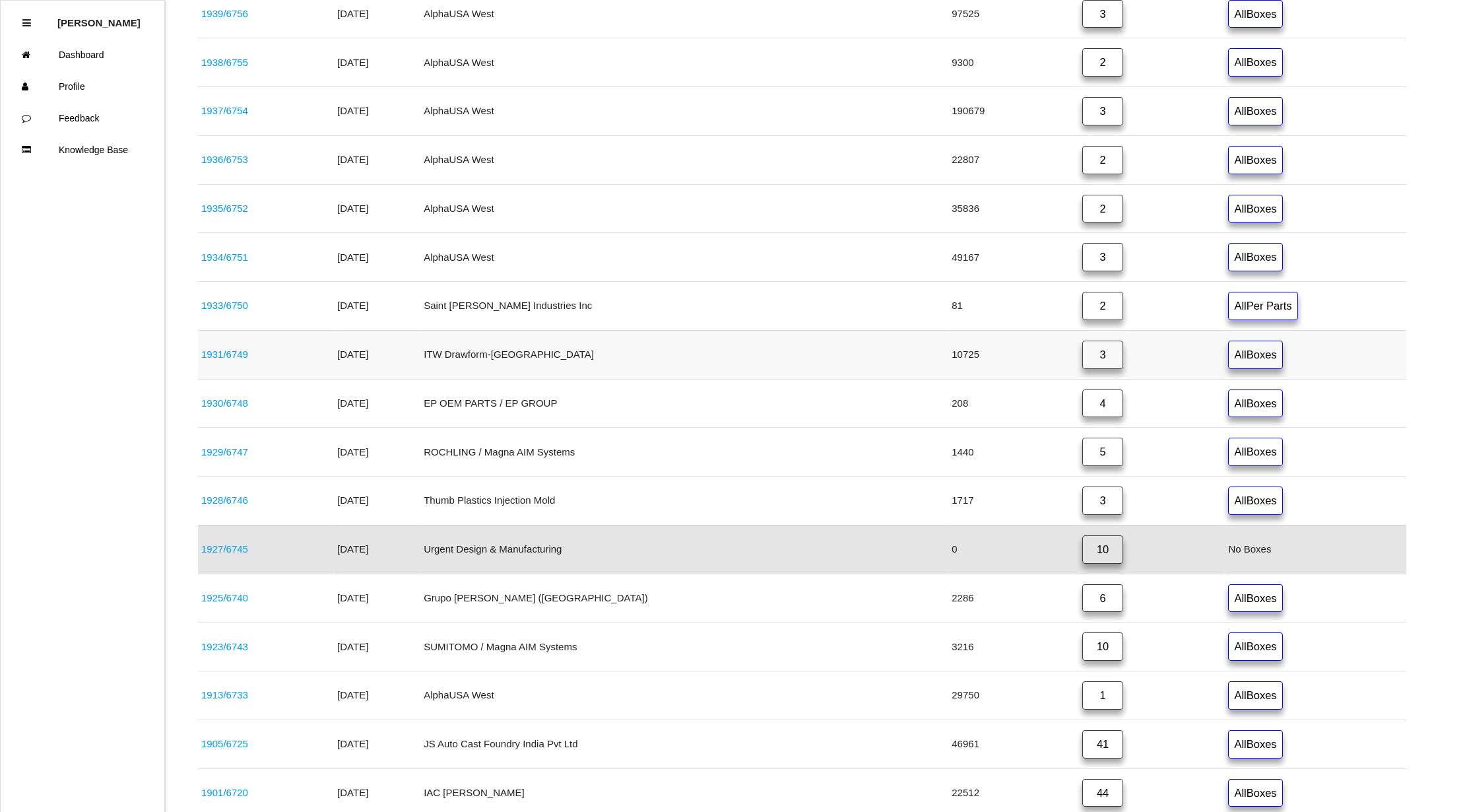
click at [1083, 359] on link "3" at bounding box center [1103, 354] width 41 height 28
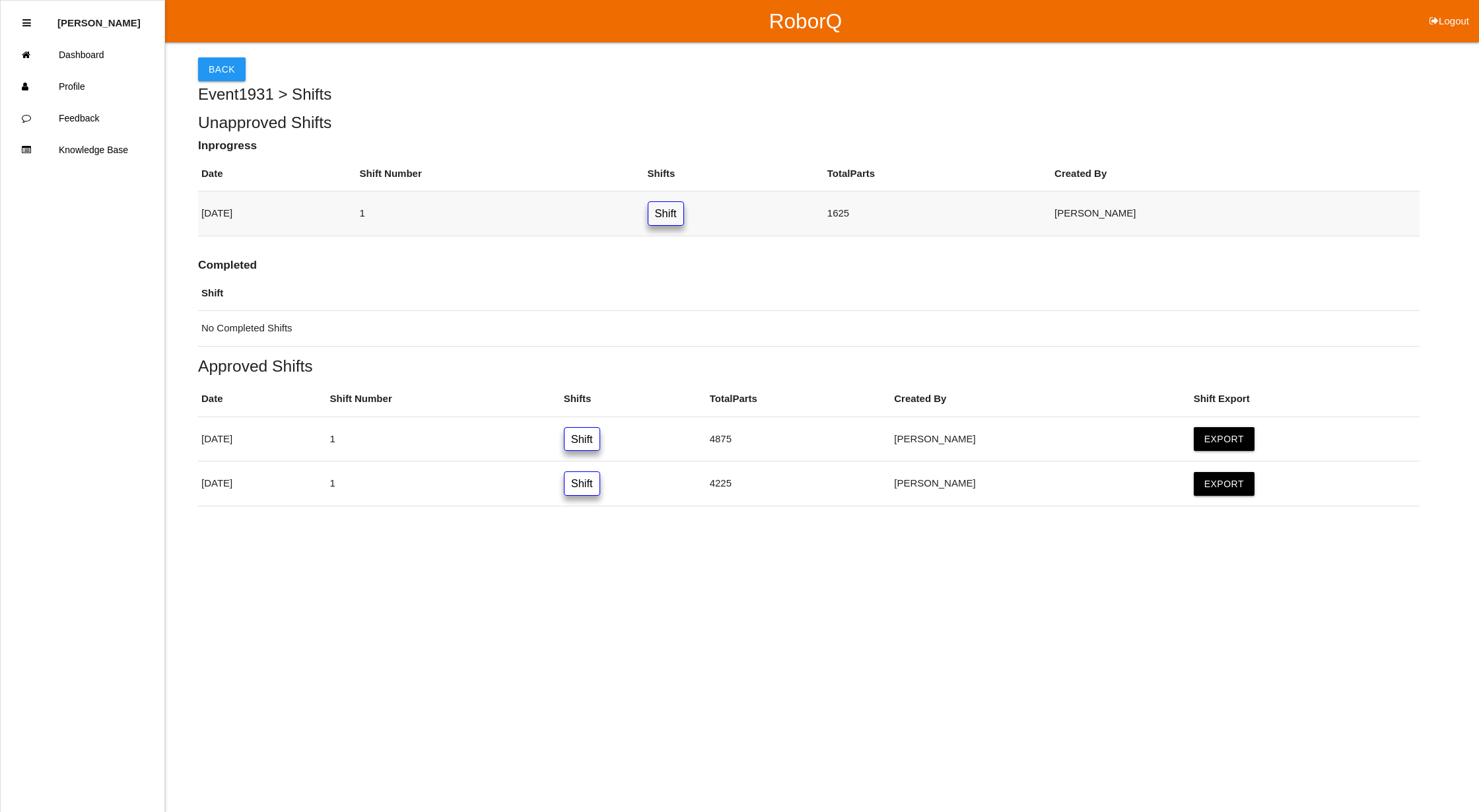
click at [684, 220] on link "Shift" at bounding box center [665, 214] width 36 height 25
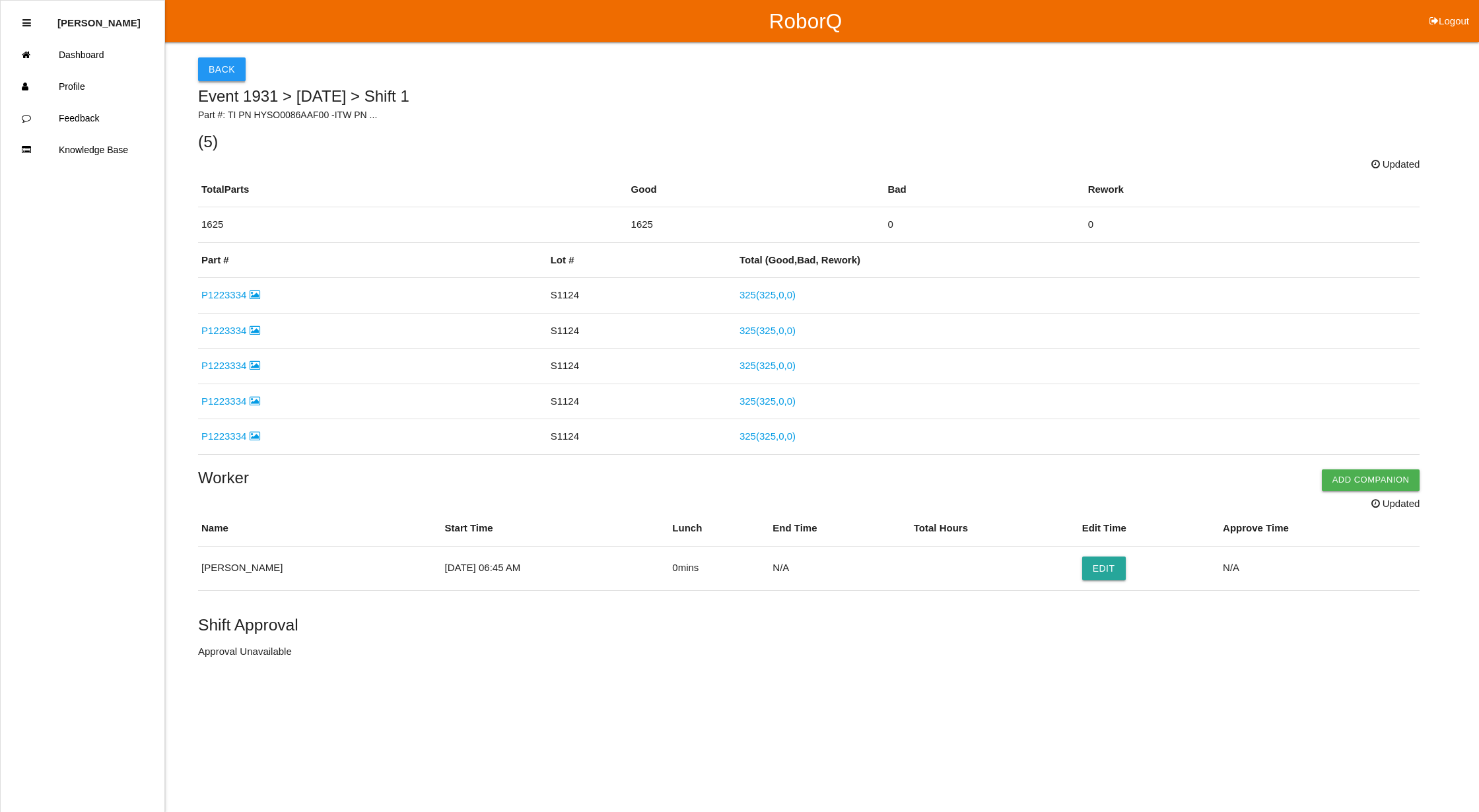
click at [204, 57] on button "Back" at bounding box center [221, 69] width 48 height 24
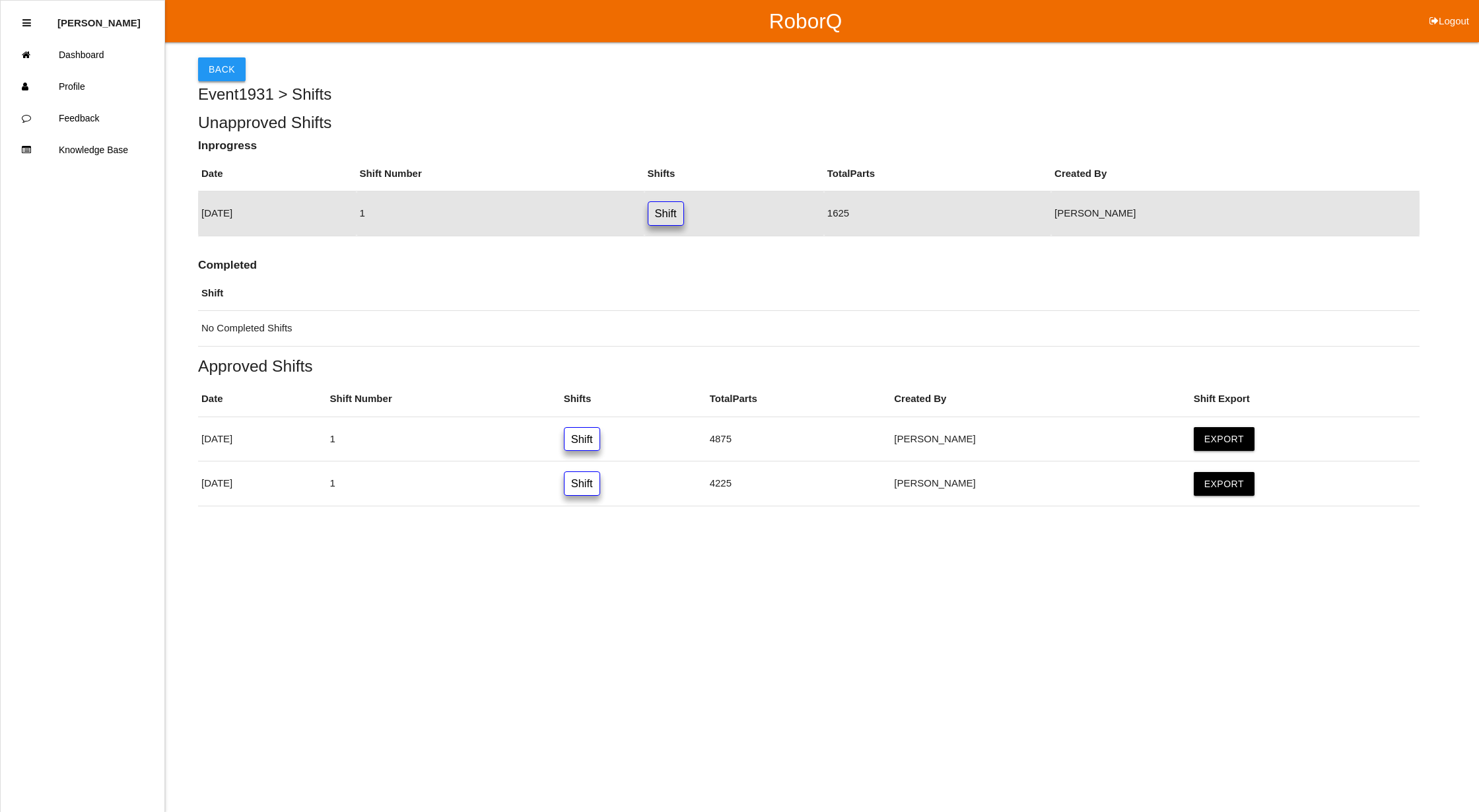
click at [205, 57] on button "Back" at bounding box center [221, 69] width 48 height 24
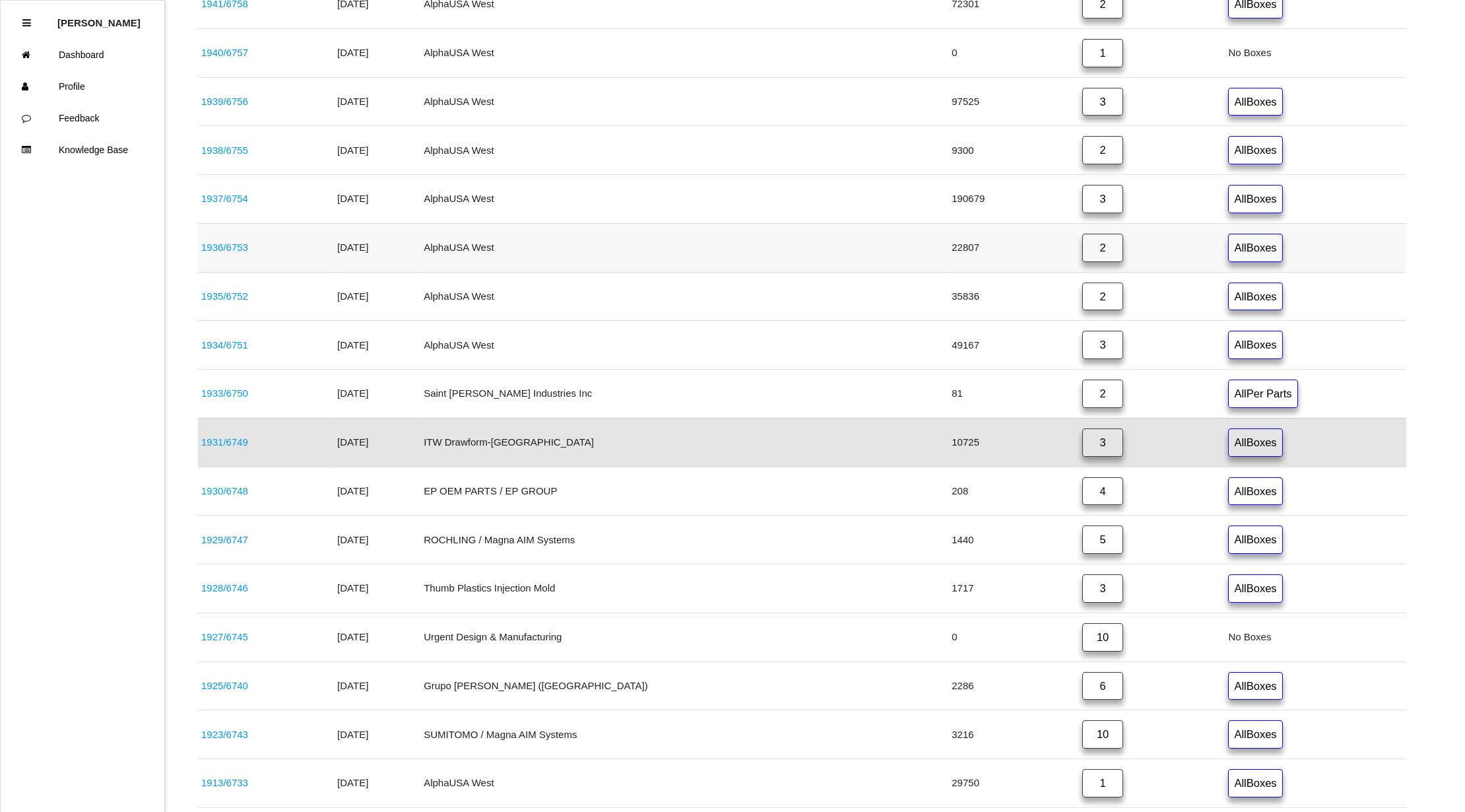
scroll to position [626, 0]
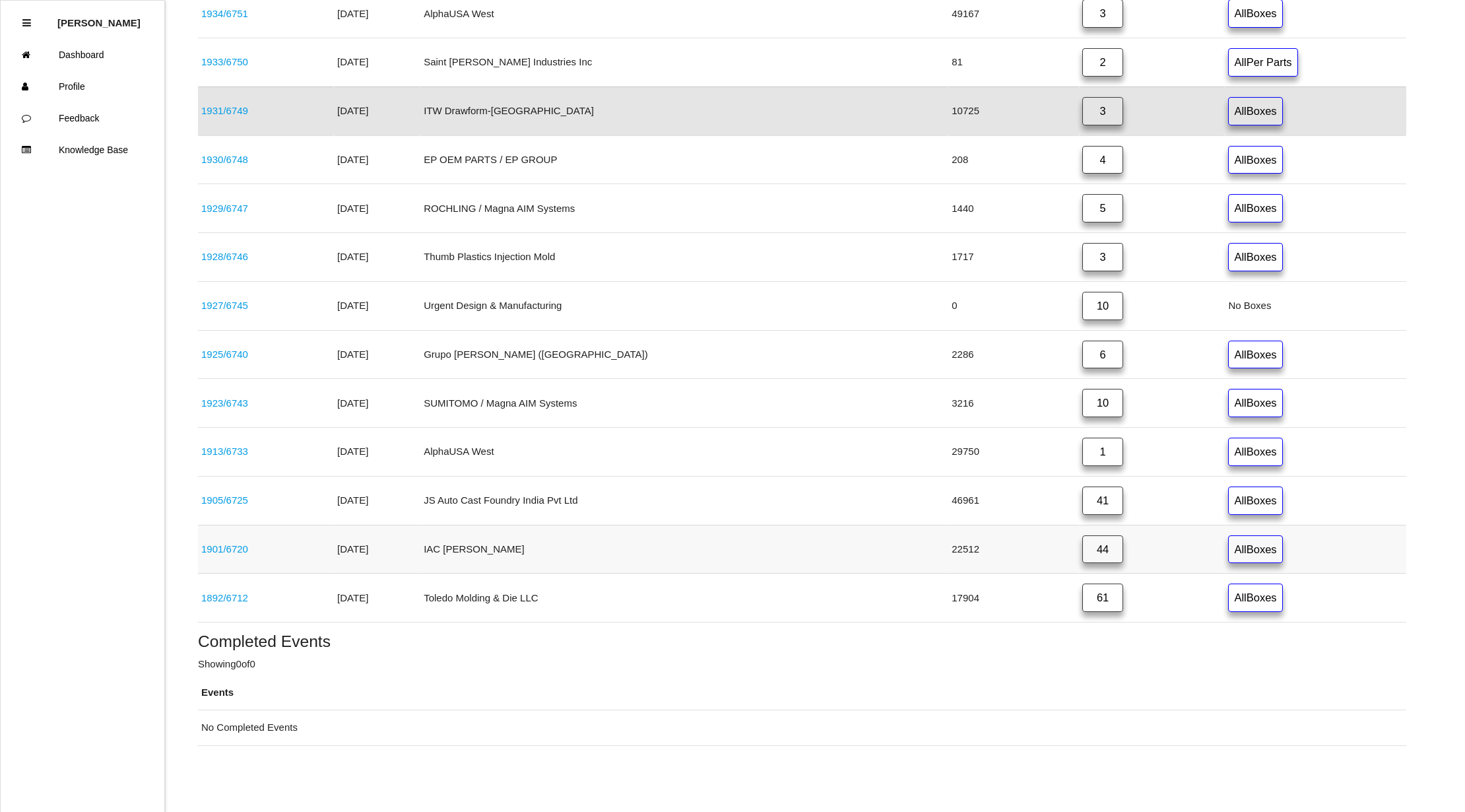
click at [1083, 544] on link "44" at bounding box center [1103, 549] width 41 height 28
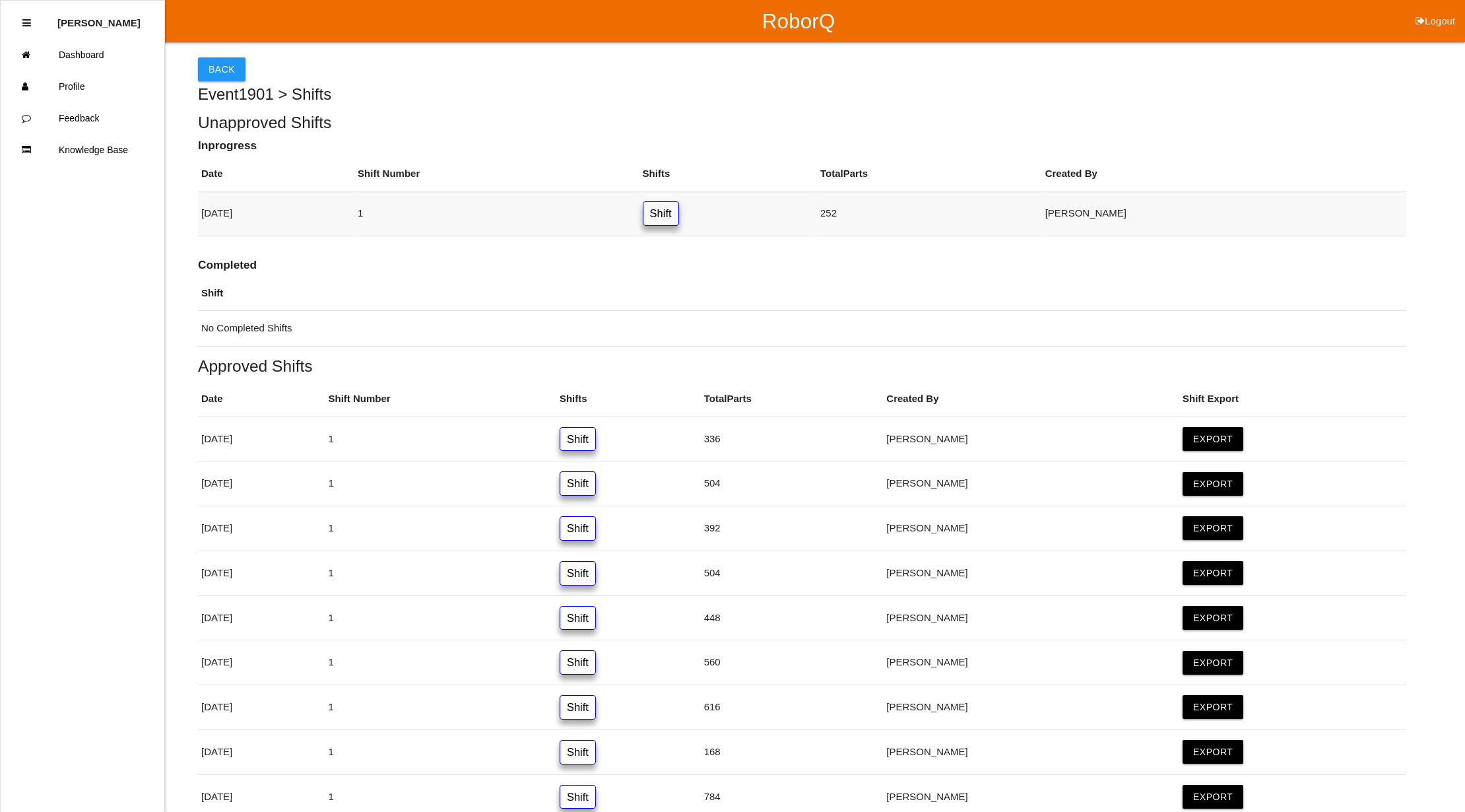
click at [679, 214] on link "Shift" at bounding box center [660, 214] width 36 height 25
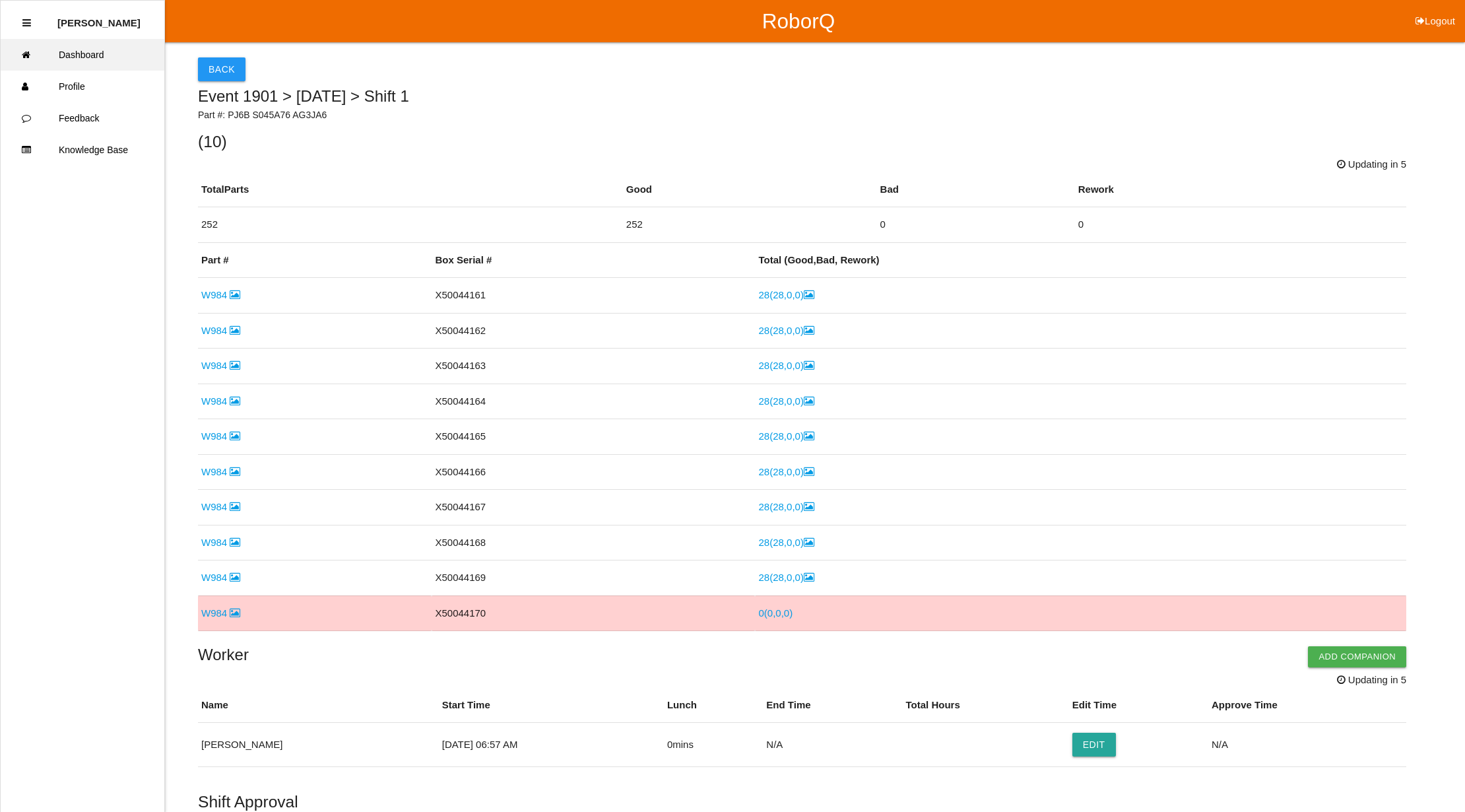
click at [80, 47] on link "Dashboard" at bounding box center [83, 54] width 164 height 31
